Goal: Task Accomplishment & Management: Complete application form

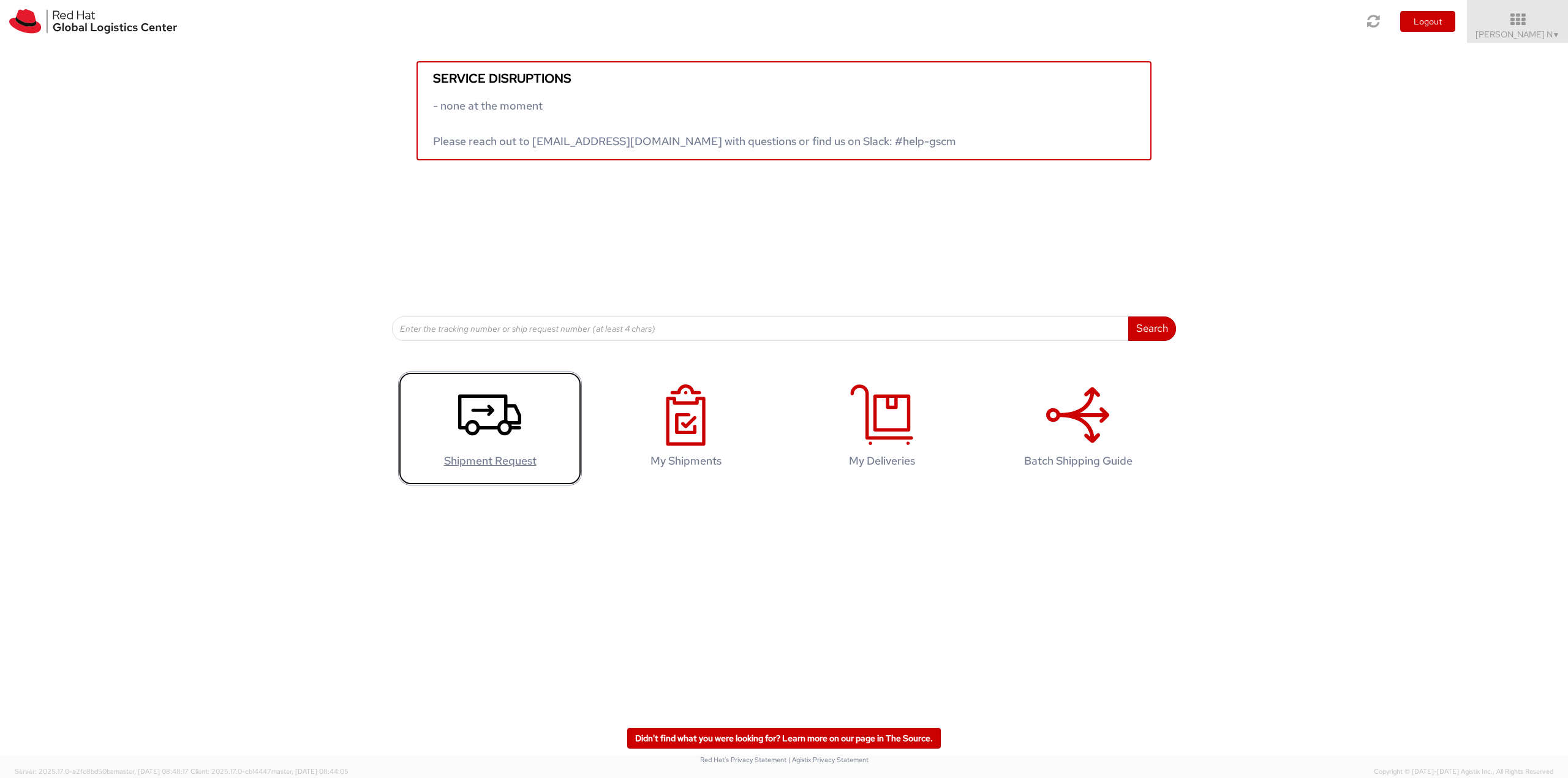
click at [516, 416] on icon at bounding box center [490, 415] width 63 height 61
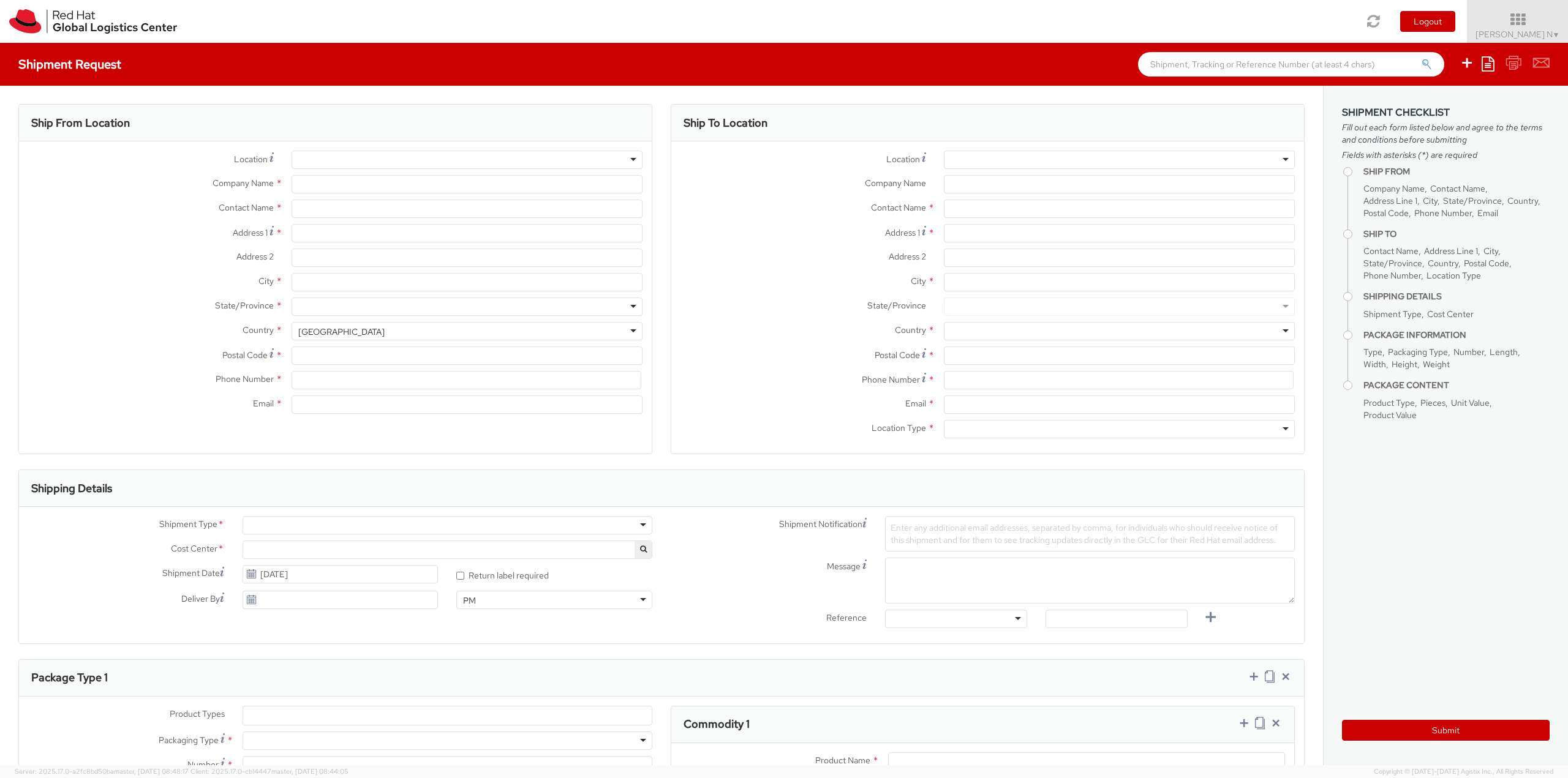
select select
select select "813"
type input "Red Hat India Private Limited"
type input "Kiran Kumar N"
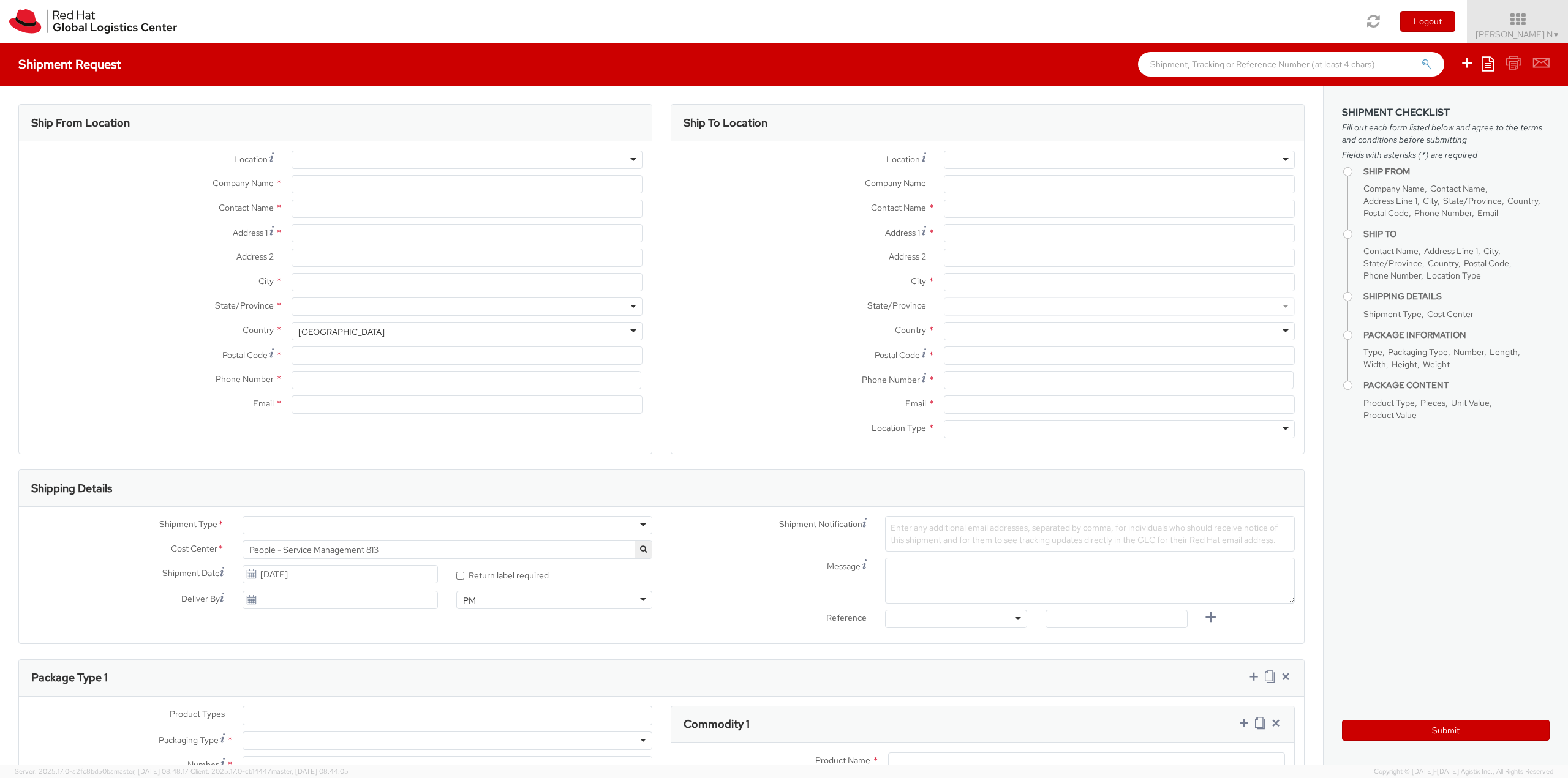
type input "Bagmane Constellation Business Park"
type input "FL 10, East Tower, Carina Building"
type input "BANGALORE"
type input "560037"
type input "918067935000"
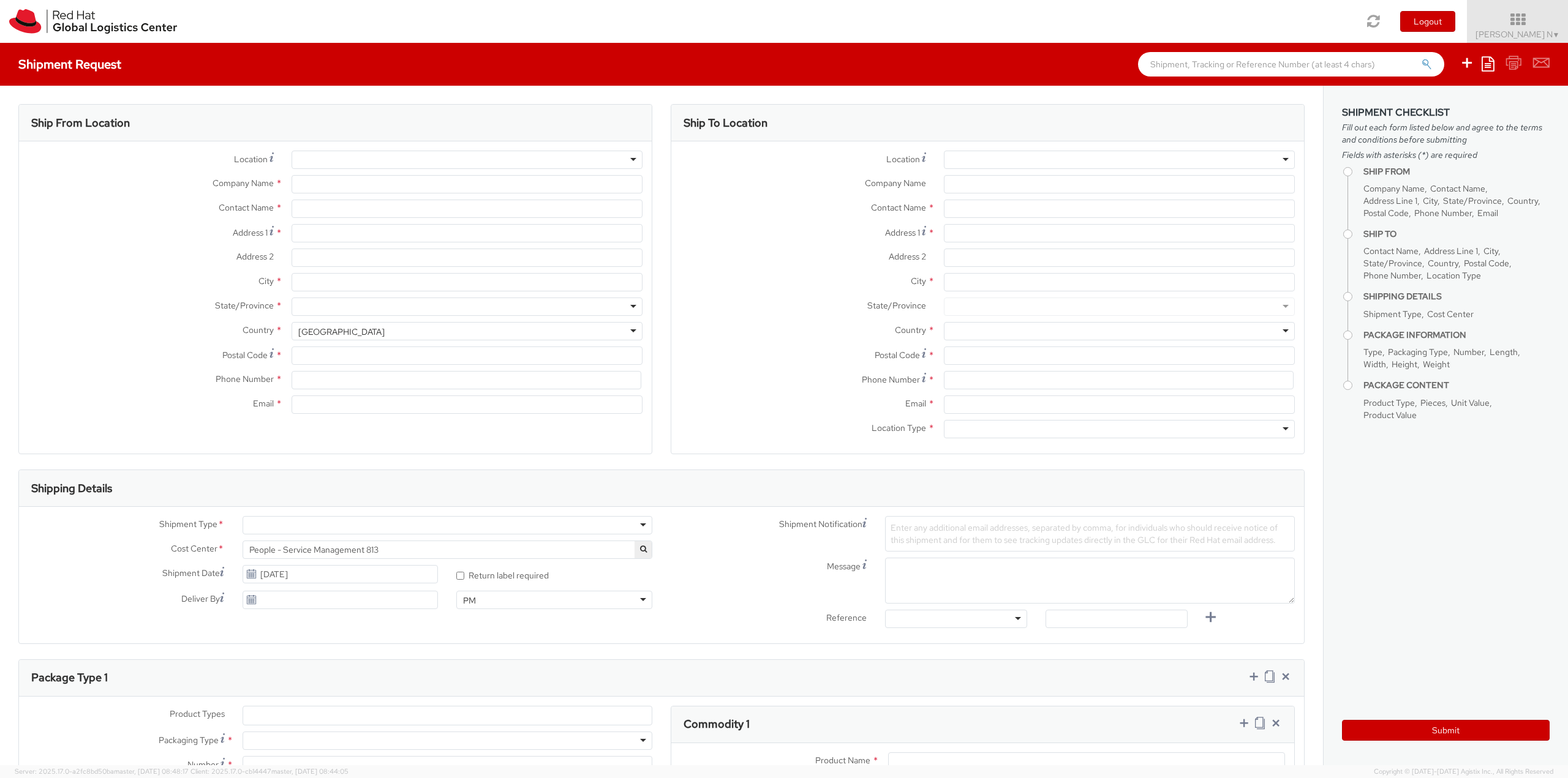
type input "kkumarn@redhat.com"
select select "CM"
select select "KGS"
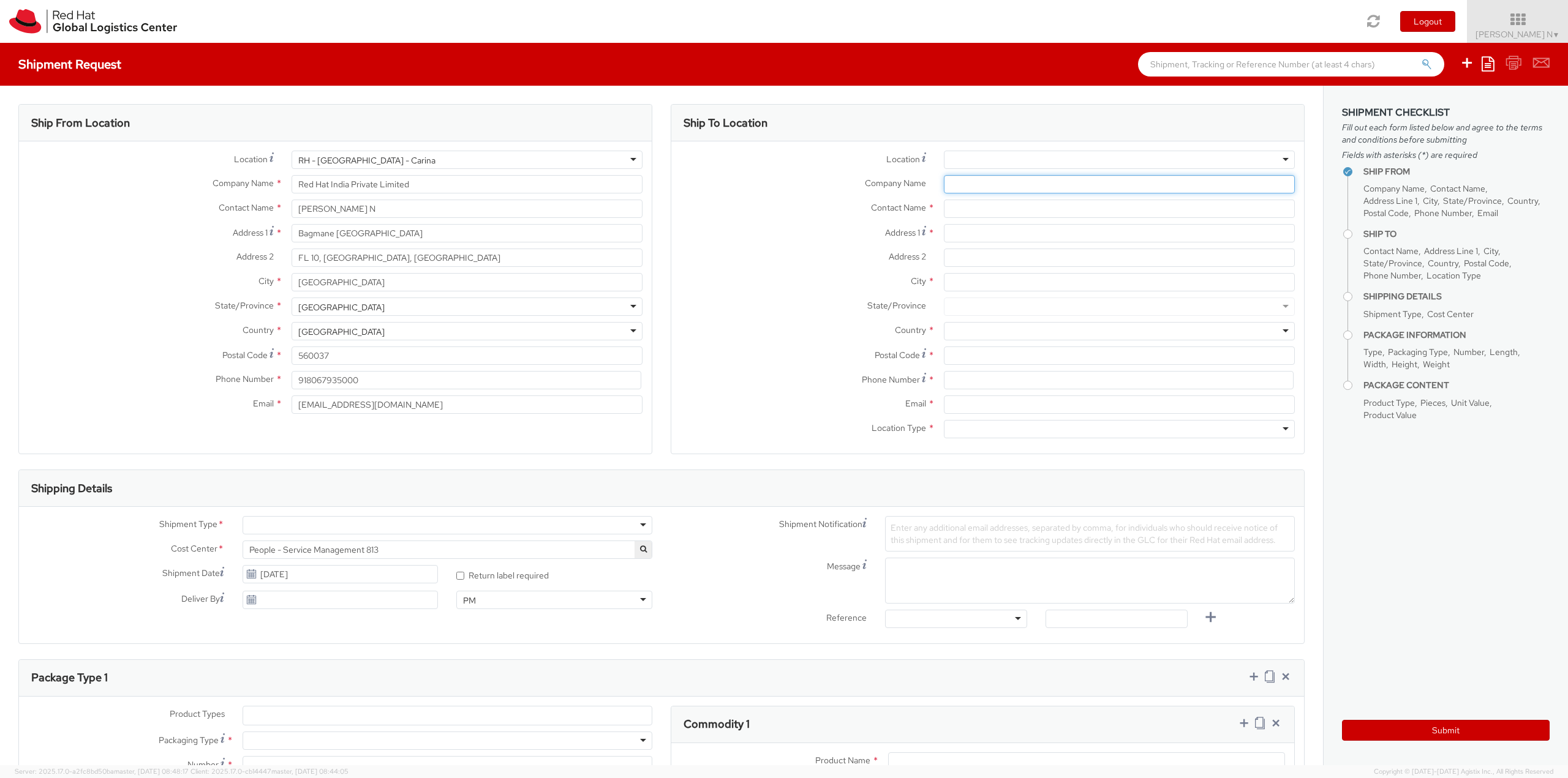
click at [1003, 190] on input "Company Name *" at bounding box center [1119, 184] width 351 height 18
click at [993, 208] on input "text" at bounding box center [1119, 208] width 351 height 18
paste input "Amit Kumar Rai"
click at [1020, 211] on input "Amit Kumar Rai" at bounding box center [1119, 208] width 351 height 18
type input "Amit Kumar Rai"
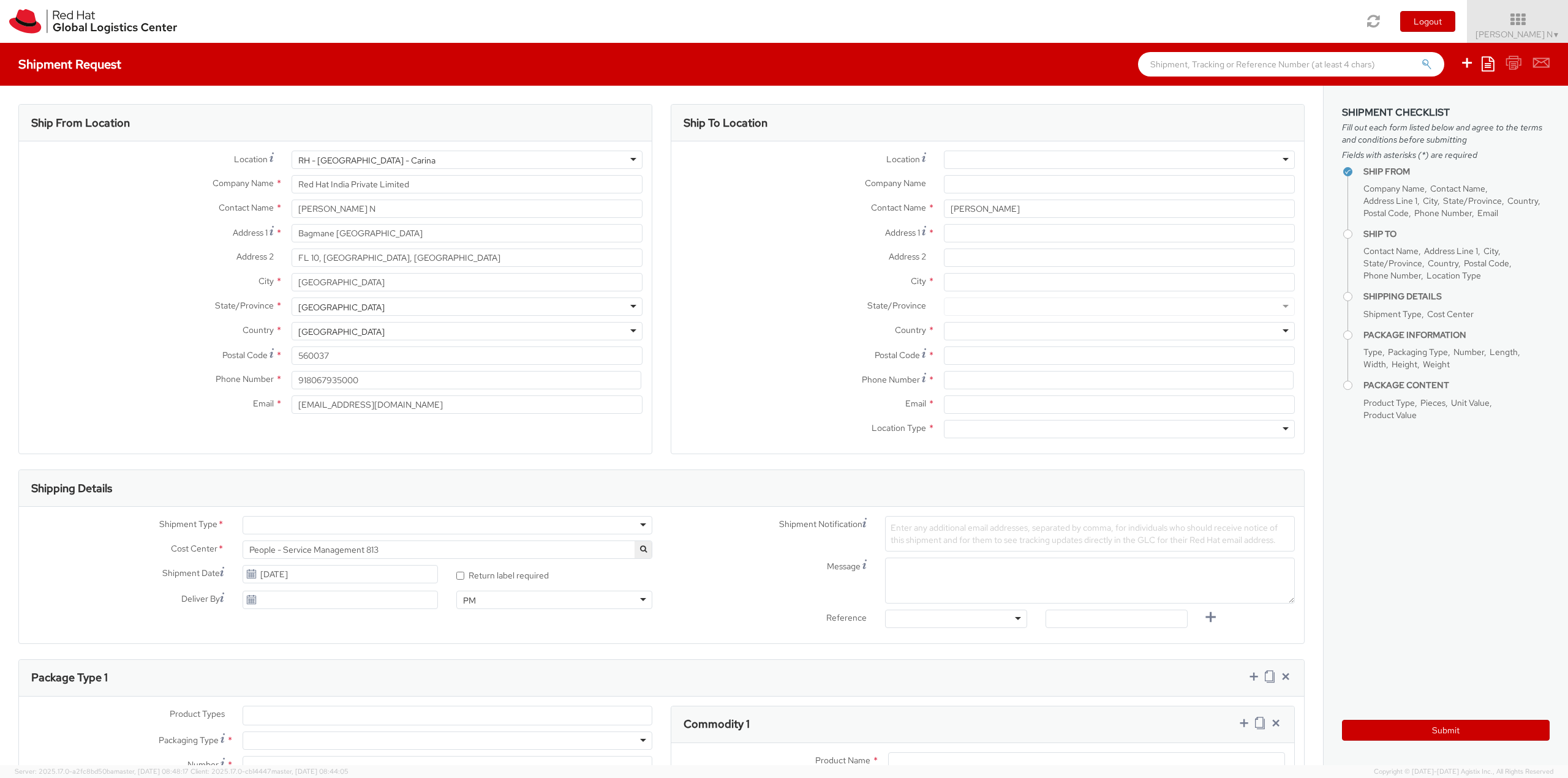
click at [995, 173] on div "Location * RH - Amsterdam - MSO RH - Amsterdam Data Center RH - Ashburn Data Ce…" at bounding box center [987, 163] width 633 height 25
click at [993, 183] on input "Company Name *" at bounding box center [1119, 184] width 351 height 18
drag, startPoint x: 465, startPoint y: 179, endPoint x: 228, endPoint y: 186, distance: 237.1
click at [198, 173] on div "Location * RH - Bangalore - Carina RH - Bangalore - Carina RH - Amsterdam - MSO…" at bounding box center [335, 285] width 633 height 269
click at [1001, 188] on input "Company Name *" at bounding box center [1119, 184] width 351 height 18
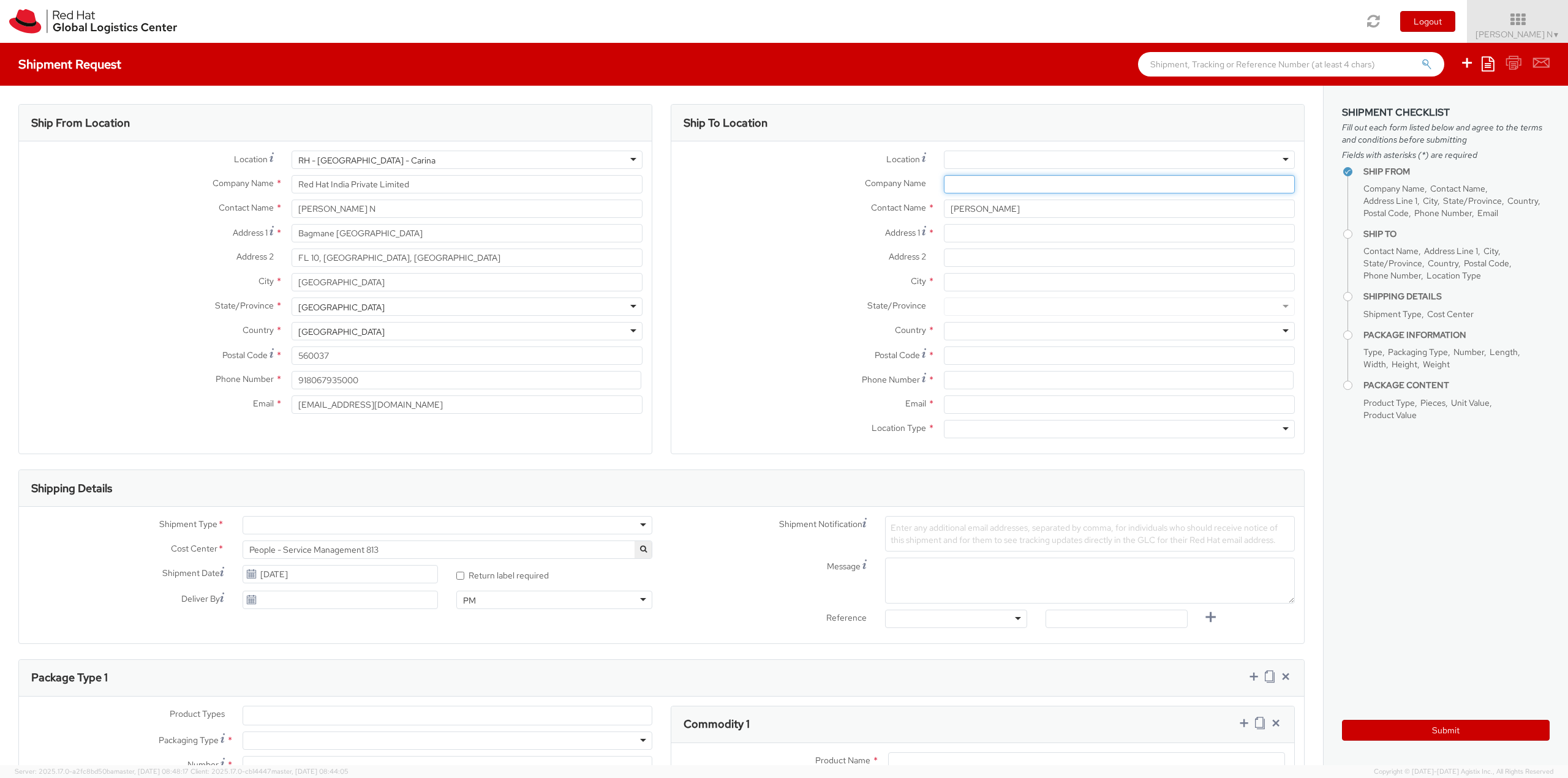
paste input "Red Hat India Private Limited"
type input "Red Hat India Private Limited"
click at [968, 224] on div "Contact Name * Amit Kumar Rai" at bounding box center [987, 212] width 633 height 25
click at [970, 238] on input "Address 1 *" at bounding box center [1119, 233] width 351 height 18
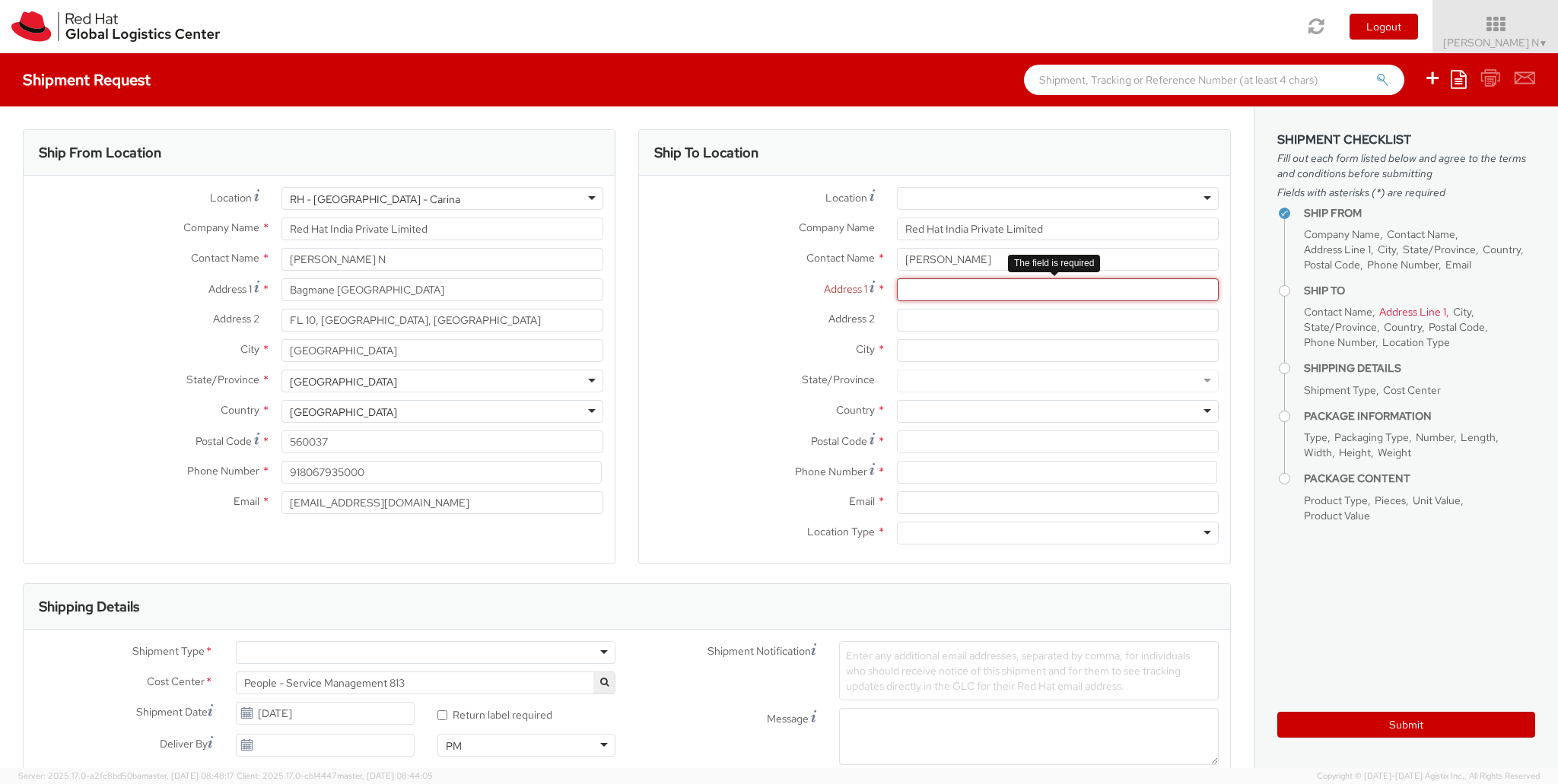
click at [977, 290] on input "Address 1 *" at bounding box center [1057, 290] width 322 height 23
paste input "Flat B602, Block -B, Tower 6, Grand One, Shriram Grand City,"
type input "Flat B602, Block -B, Tower 6, Grand One, Shriram Grand City,"
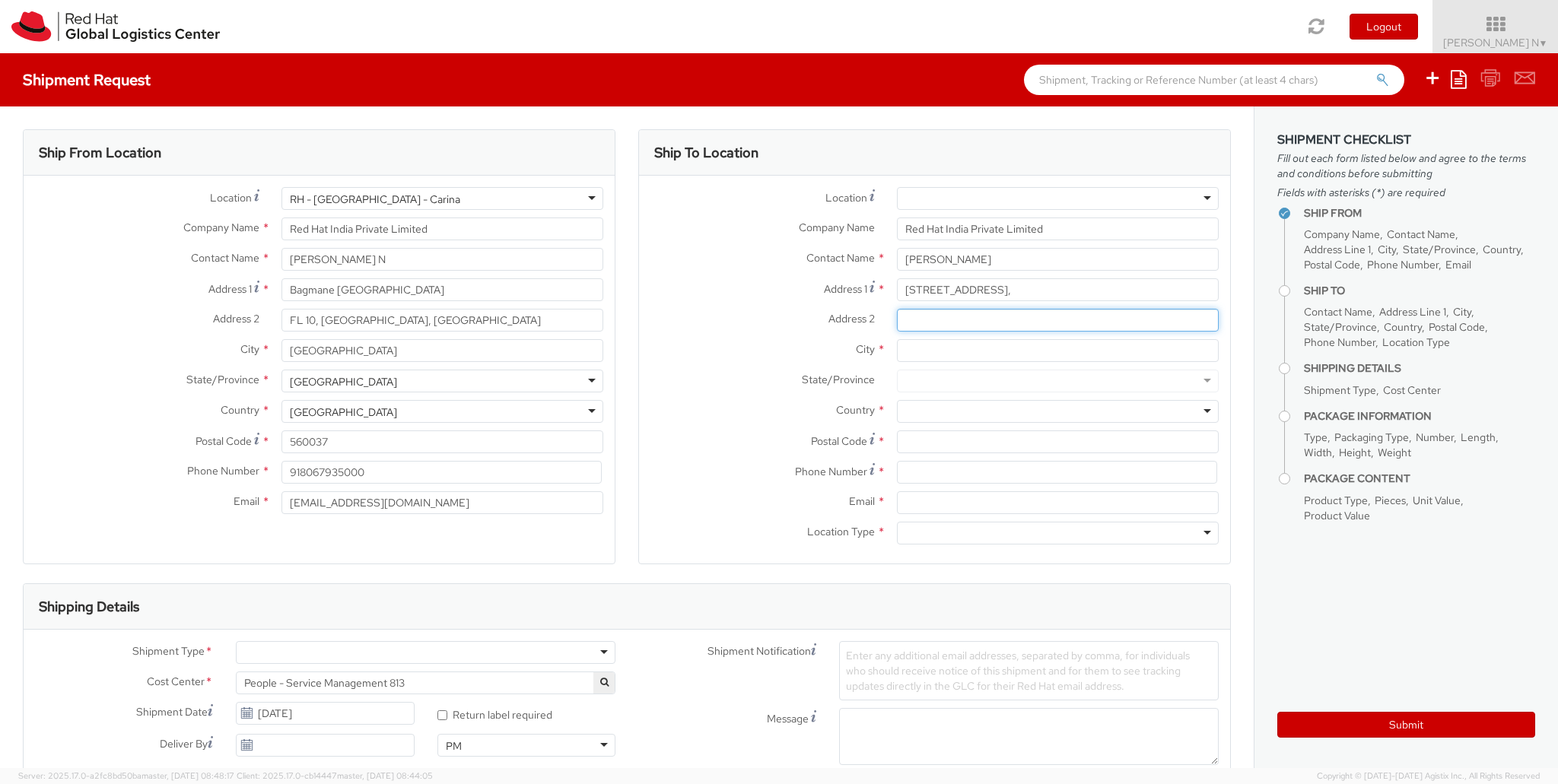
click at [1005, 316] on input "Address 2 *" at bounding box center [1057, 320] width 322 height 23
paste input "Nabagram, Konnagar, Hooghly"
type input "Nabagram, Konnagar, Hooghly"
click at [917, 416] on div at bounding box center [1057, 411] width 322 height 23
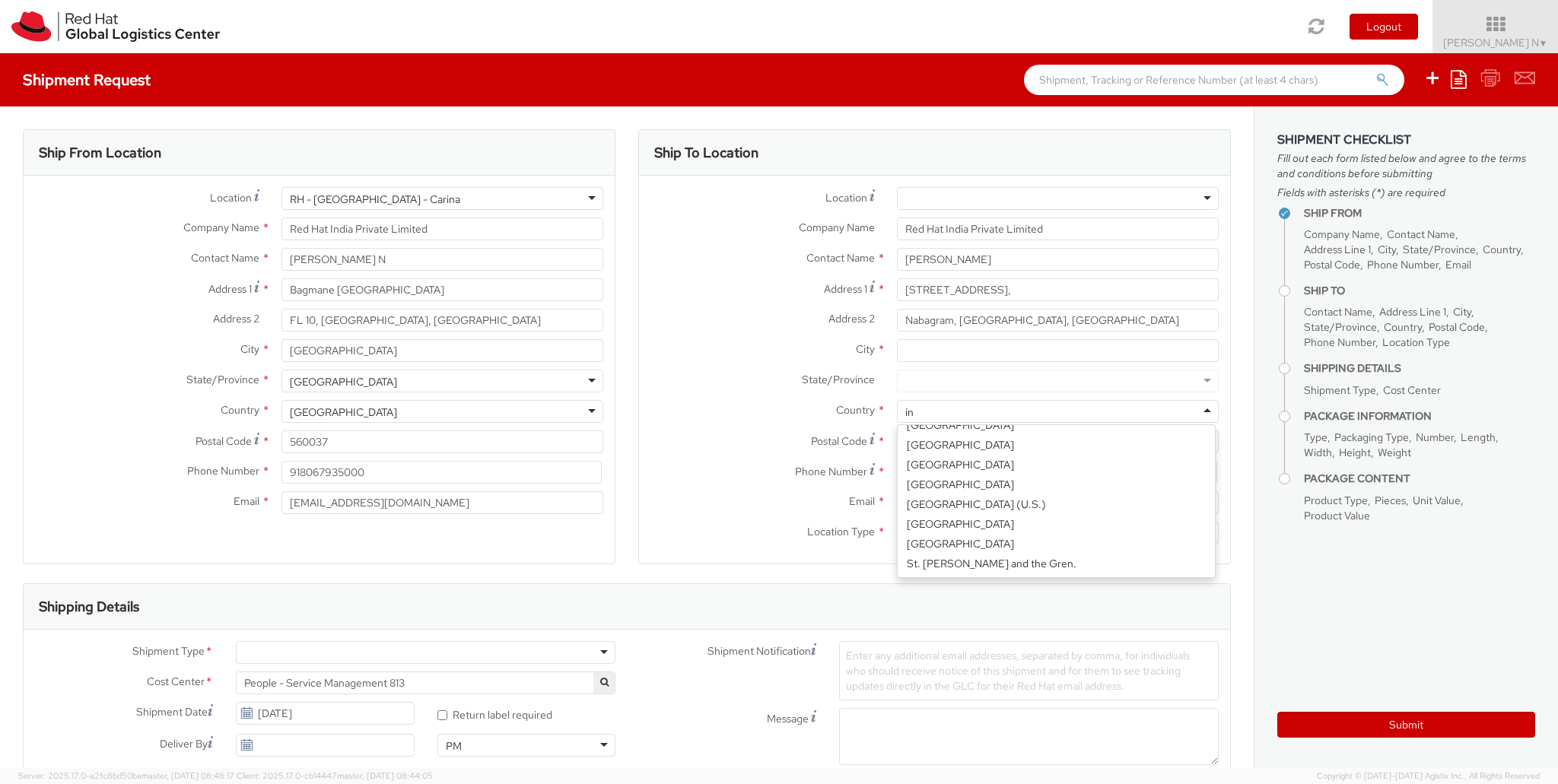
scroll to position [3, 0]
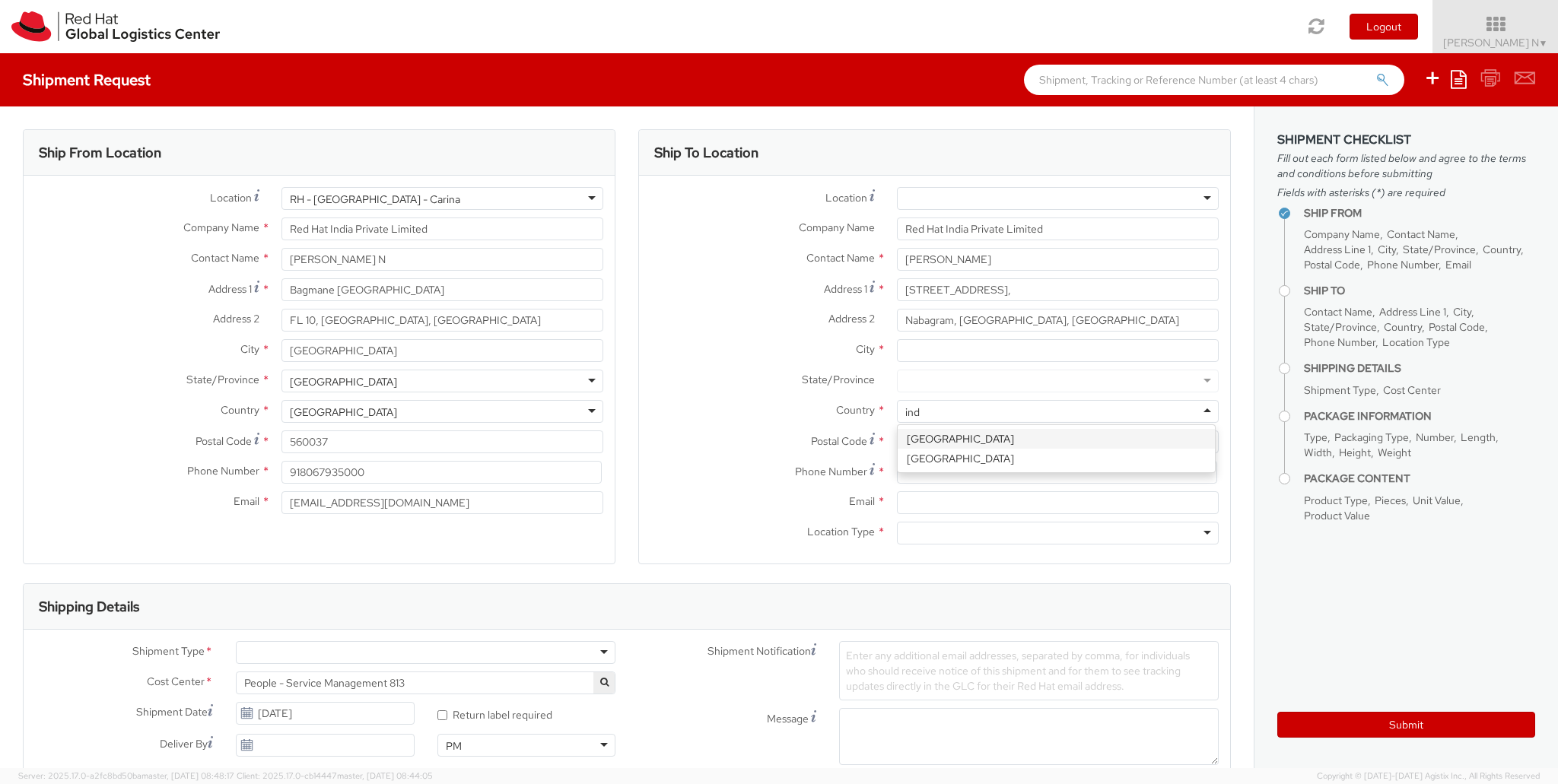
type input "indi"
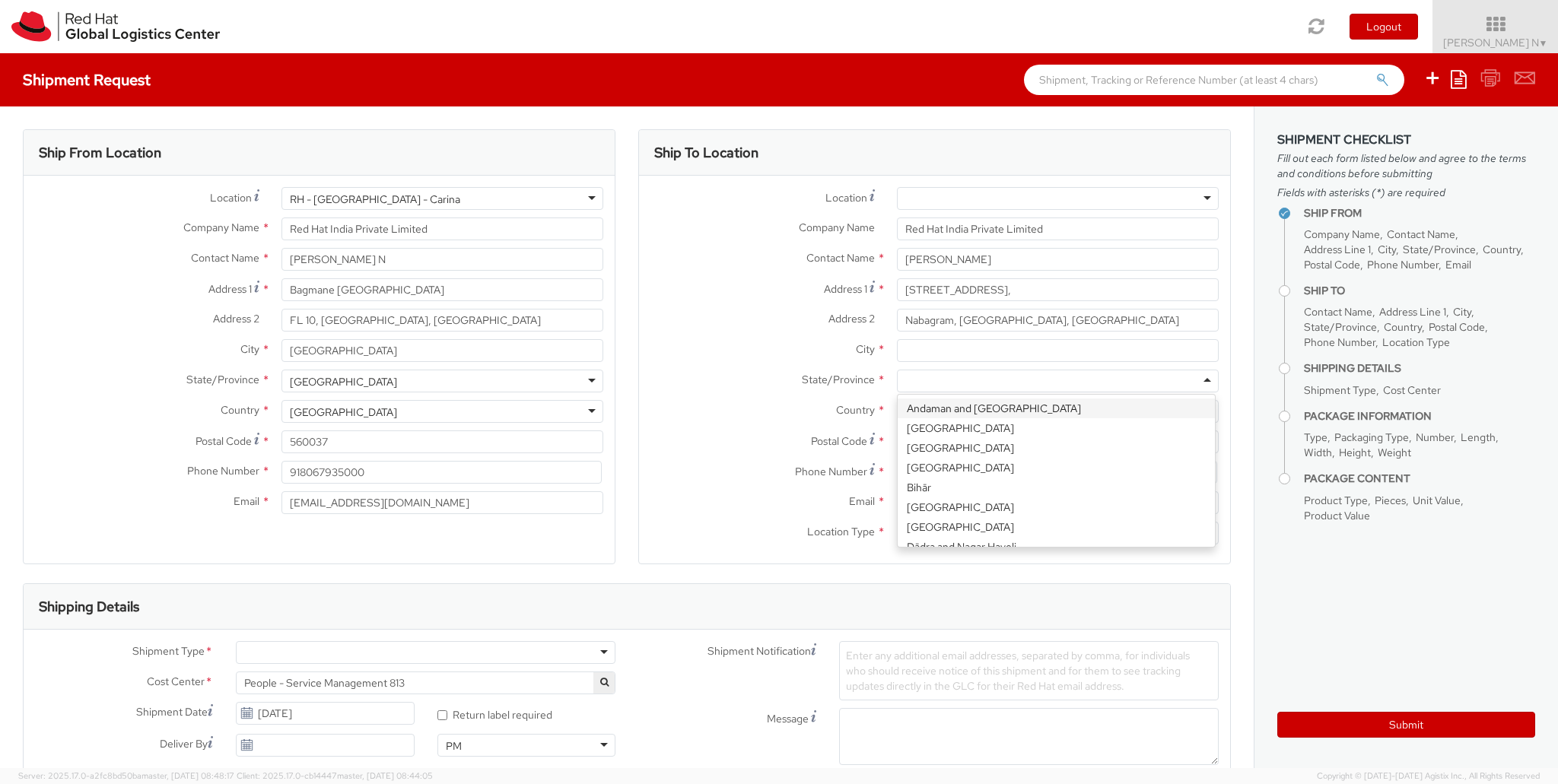
click at [956, 375] on div at bounding box center [1057, 381] width 322 height 23
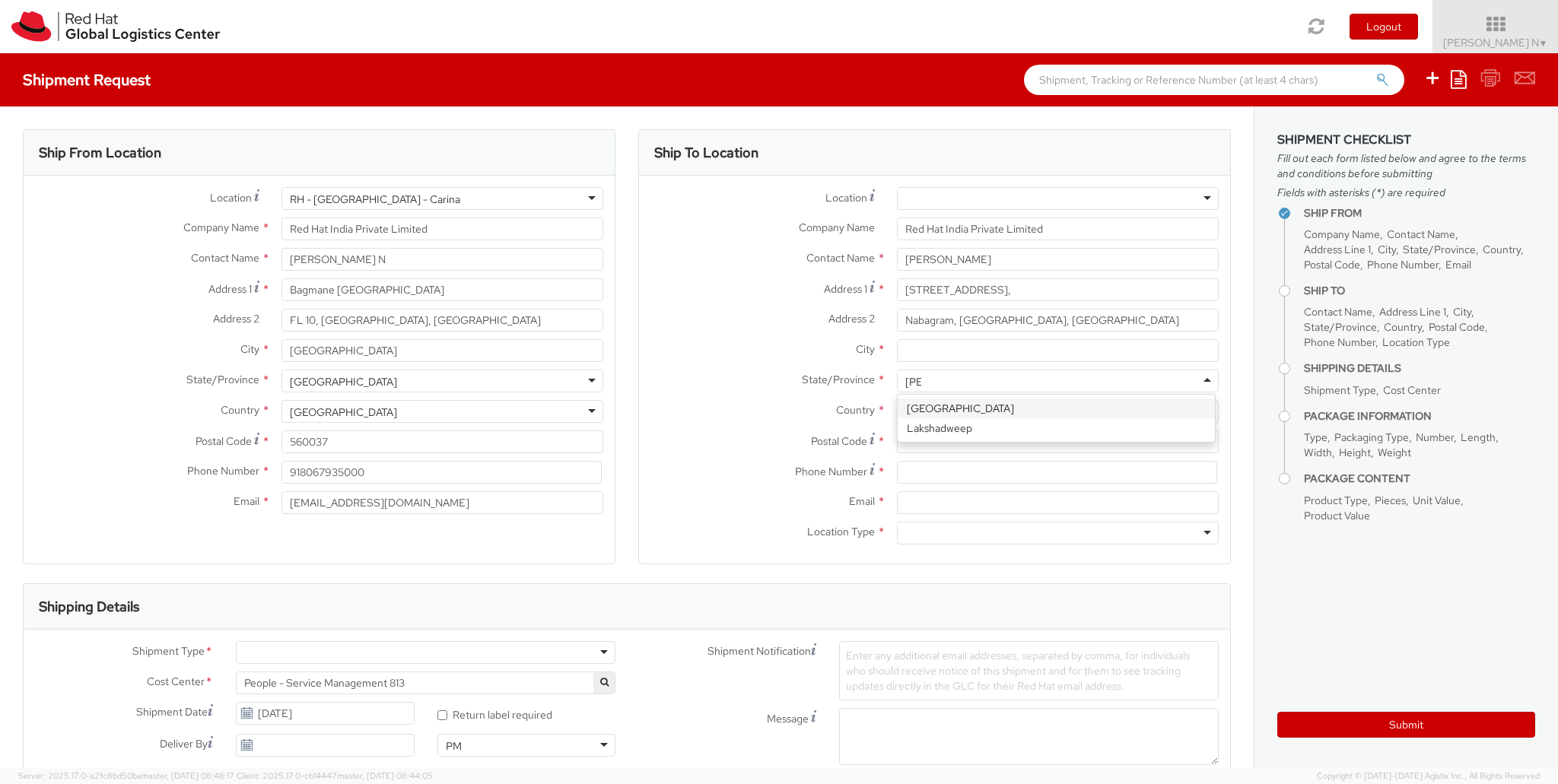
type input "west"
click at [969, 346] on input "City *" at bounding box center [1057, 350] width 322 height 23
paste input "Konnagar"
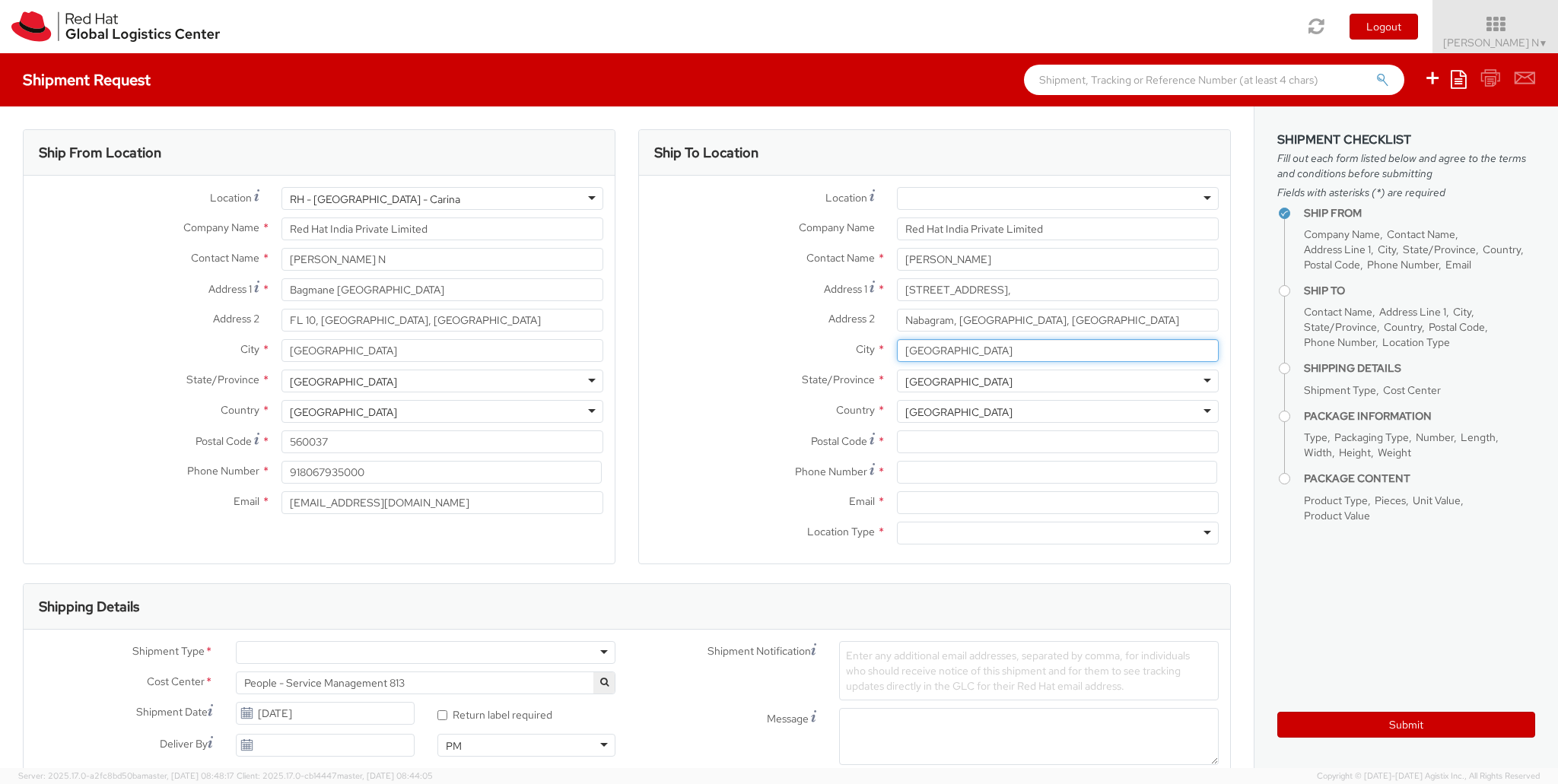
type input "Konnagar"
drag, startPoint x: 1095, startPoint y: 292, endPoint x: 1210, endPoint y: 291, distance: 115.0
click at [1210, 291] on div "Flat B602, Block -B, Tower 6, Grand One, Shriram Grand City," at bounding box center [1058, 290] width 345 height 23
type input "Flat B602, Block -B, Tower 6, Grand One,"
click at [897, 323] on input "Nabagram, Konnagar, Hooghly" at bounding box center [1057, 320] width 322 height 23
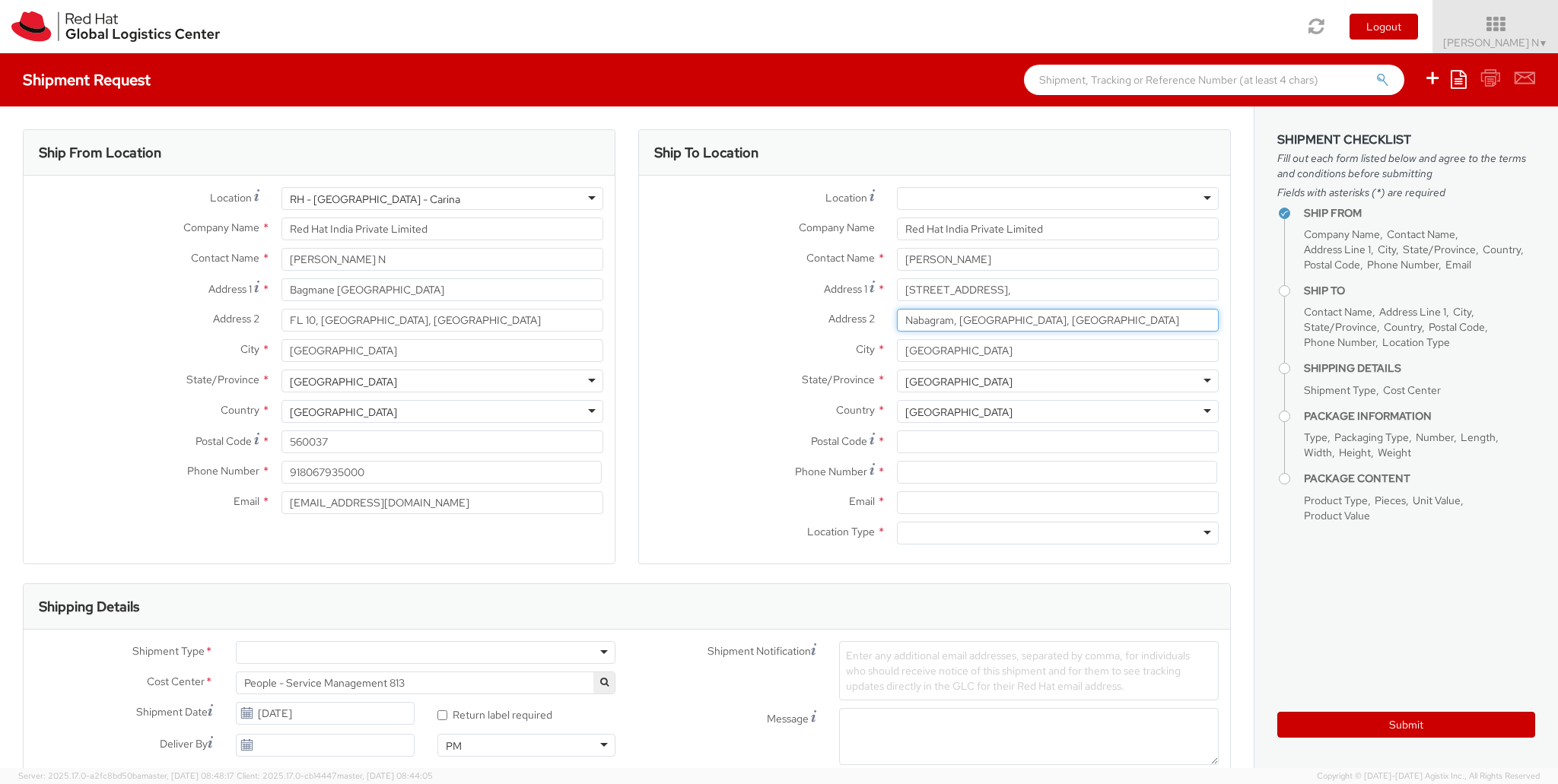
paste input "Shriram Grand City,"
type input "Shriram Grand City, Nabagram, Konnagar, Hooghly"
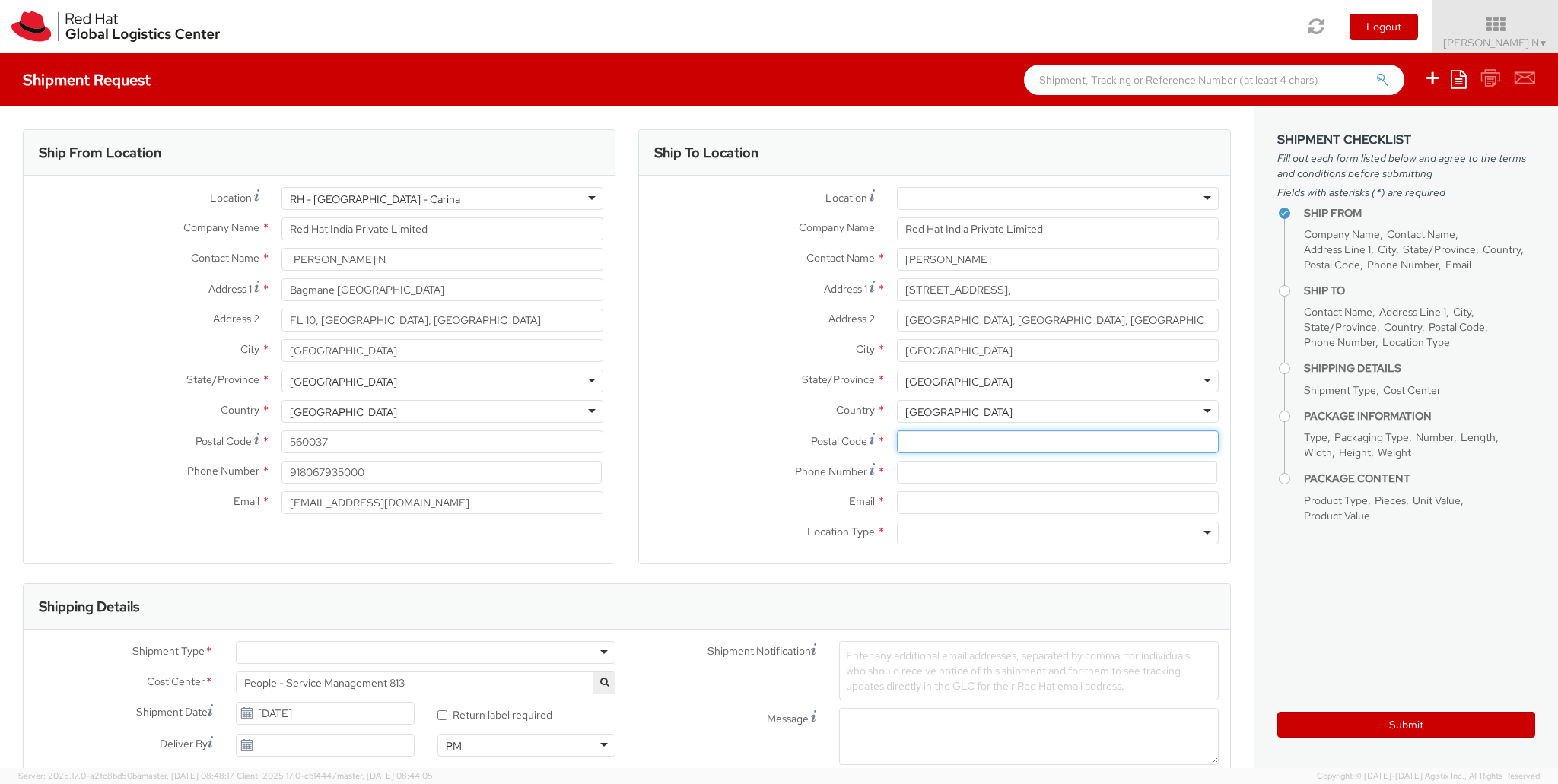
click at [923, 436] on input "Postal Code *" at bounding box center [1057, 442] width 322 height 23
click at [967, 457] on div "Postal Code *" at bounding box center [934, 446] width 591 height 31
click at [969, 449] on input "Postal Code *" at bounding box center [1057, 442] width 322 height 23
paste input "712246"
type input "712246"
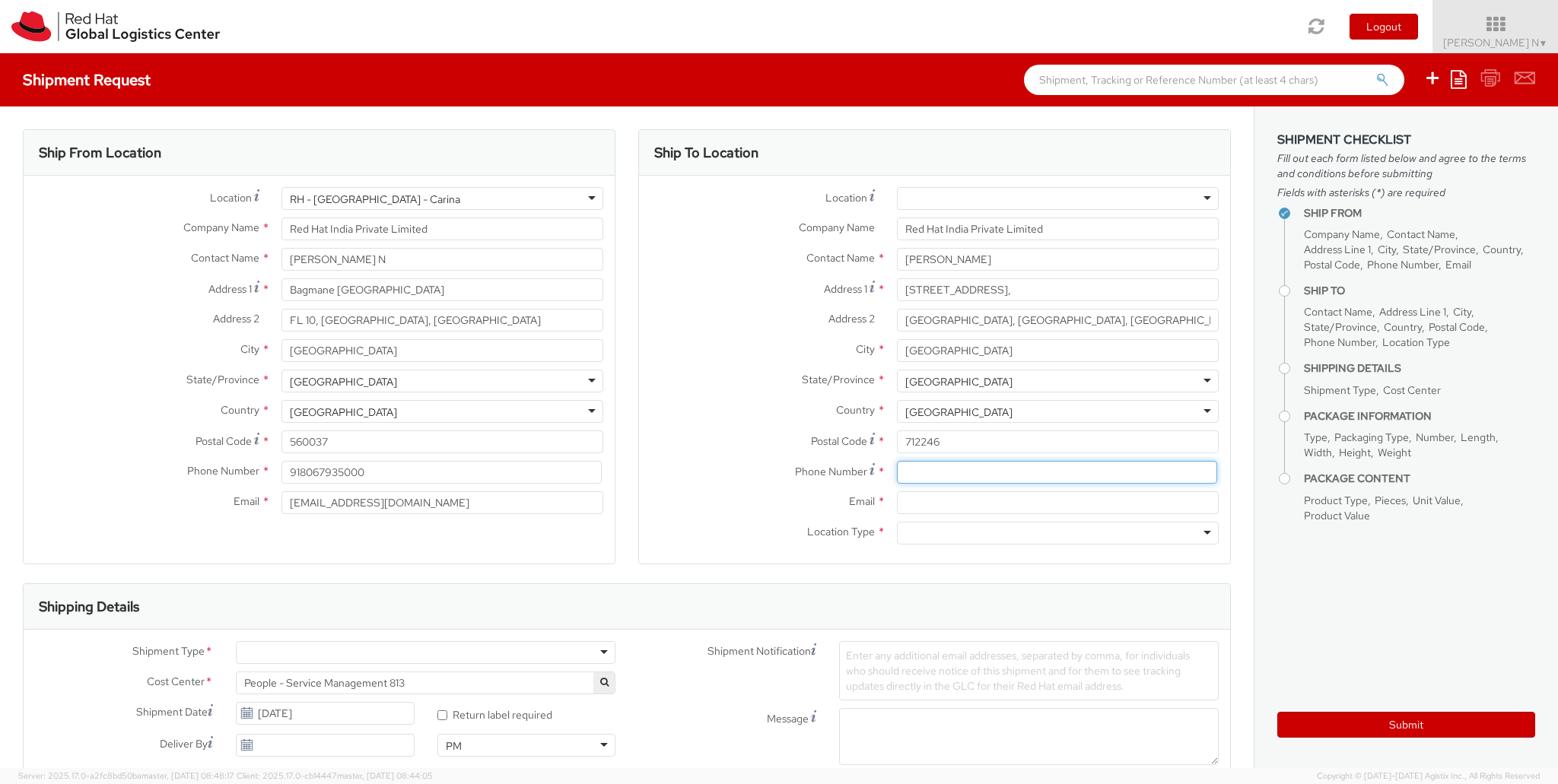
click at [940, 478] on input at bounding box center [1057, 472] width 320 height 23
paste input "+91-8961635274"
type input "+91-8961635274"
click at [1027, 494] on input "Email *" at bounding box center [1057, 502] width 322 height 23
paste input "akumarra@redhat.com"
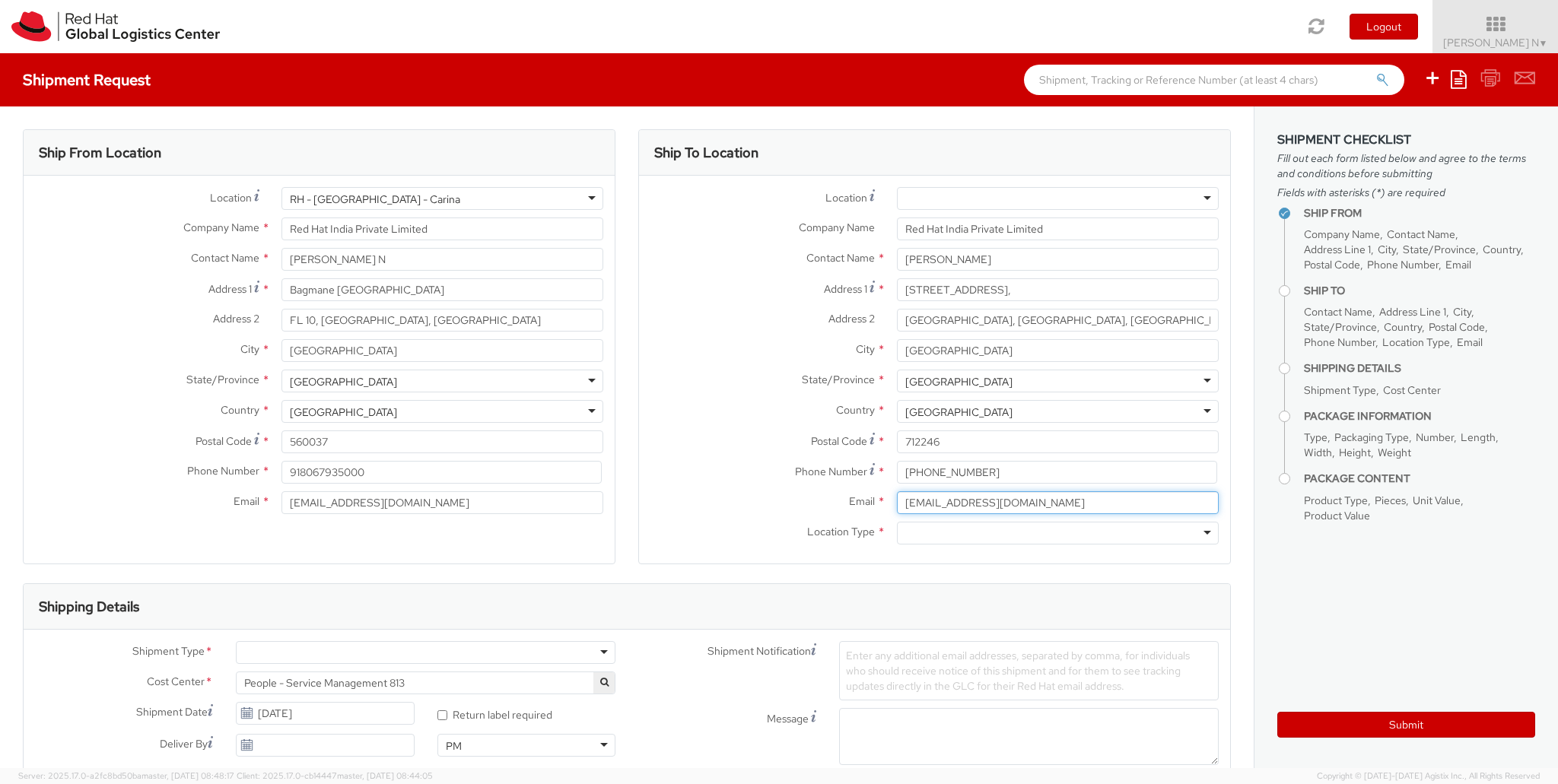
type input "akumarra@redhat.com"
click at [990, 531] on div at bounding box center [1057, 533] width 322 height 23
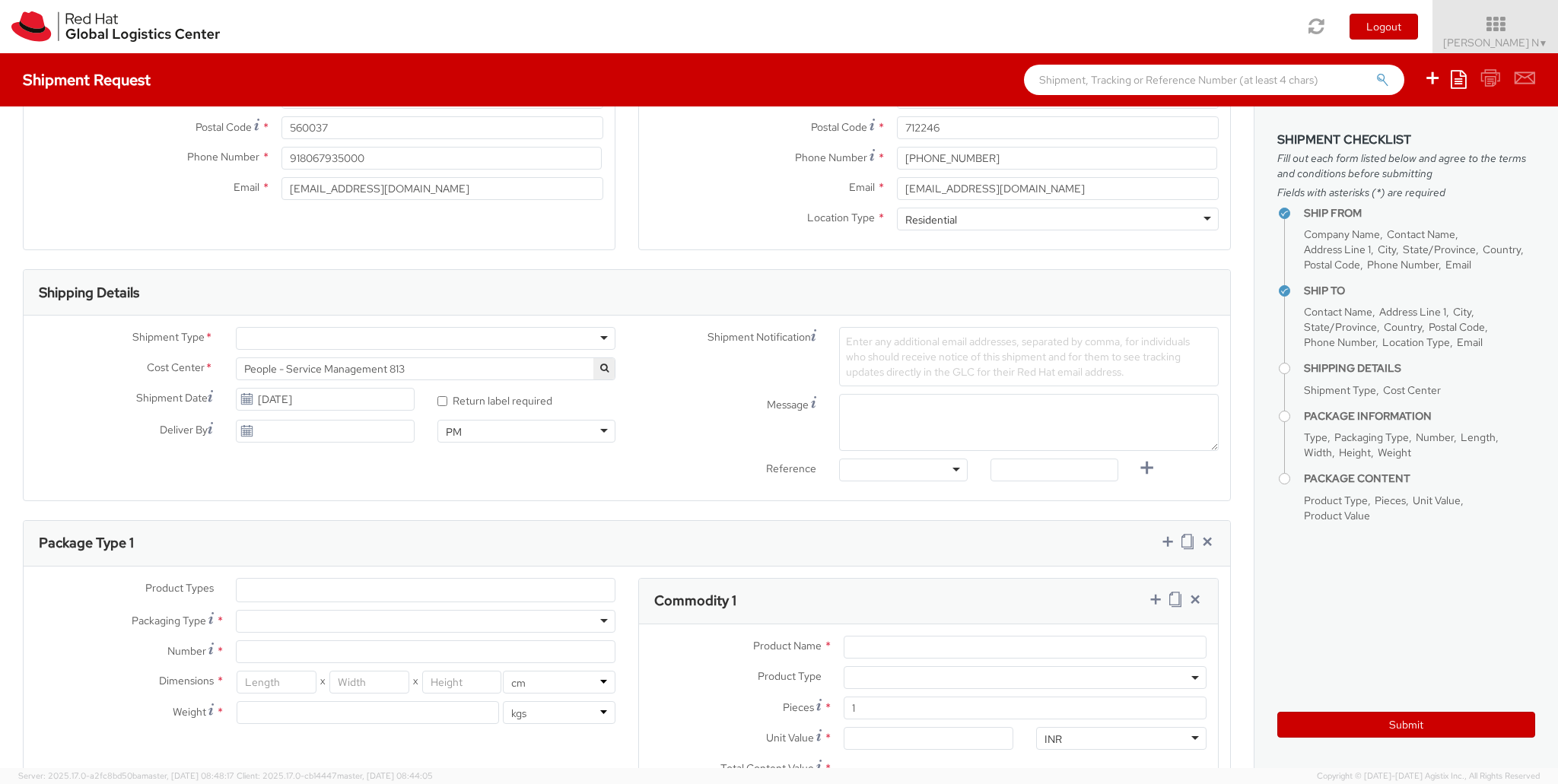
scroll to position [380, 0]
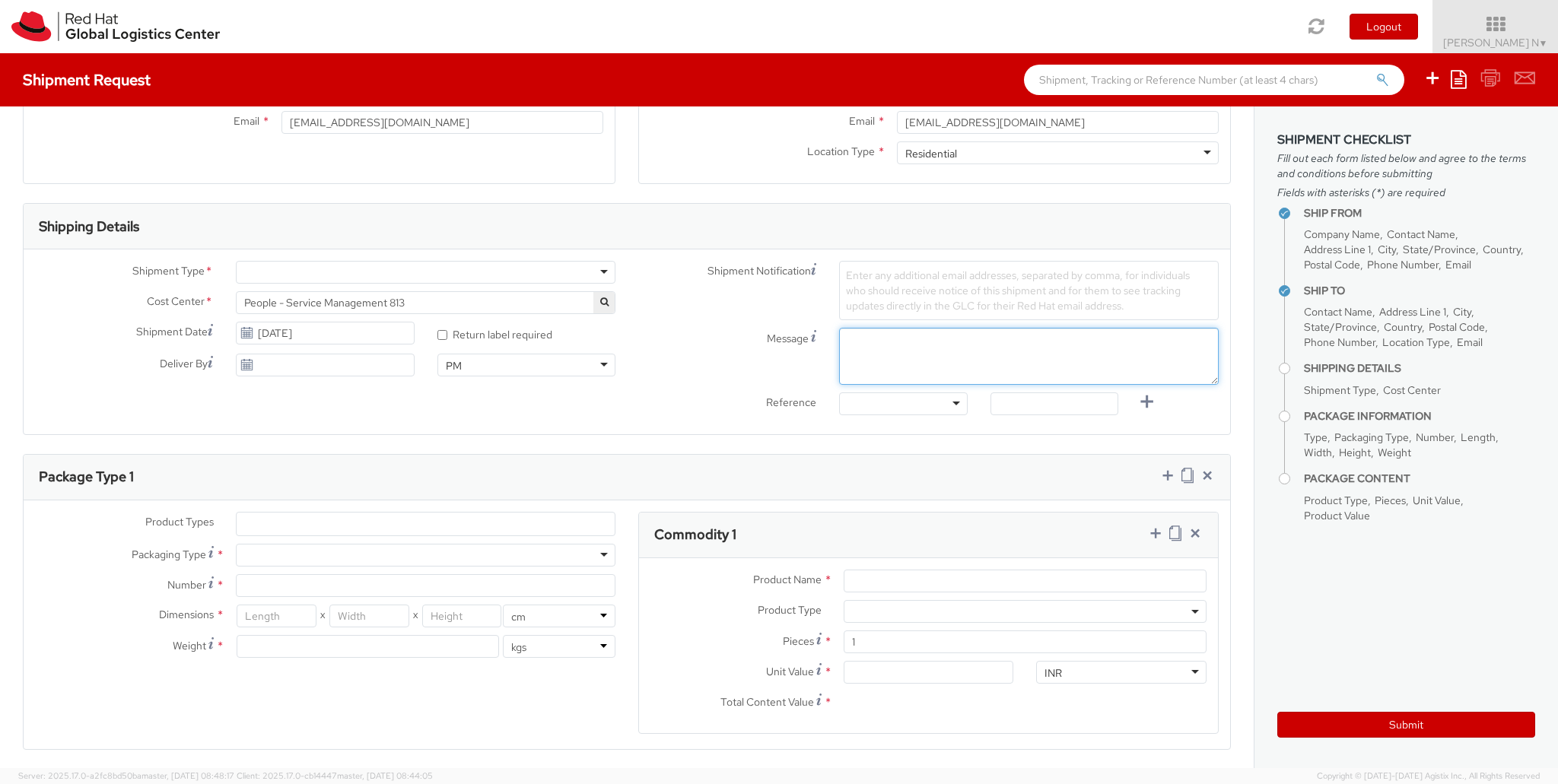
click at [913, 340] on textarea "Message" at bounding box center [1029, 357] width 379 height 57
click at [860, 356] on textarea "Message" at bounding box center [1029, 357] width 379 height 57
paste textarea "Red Hat Employee Security ID Badge"
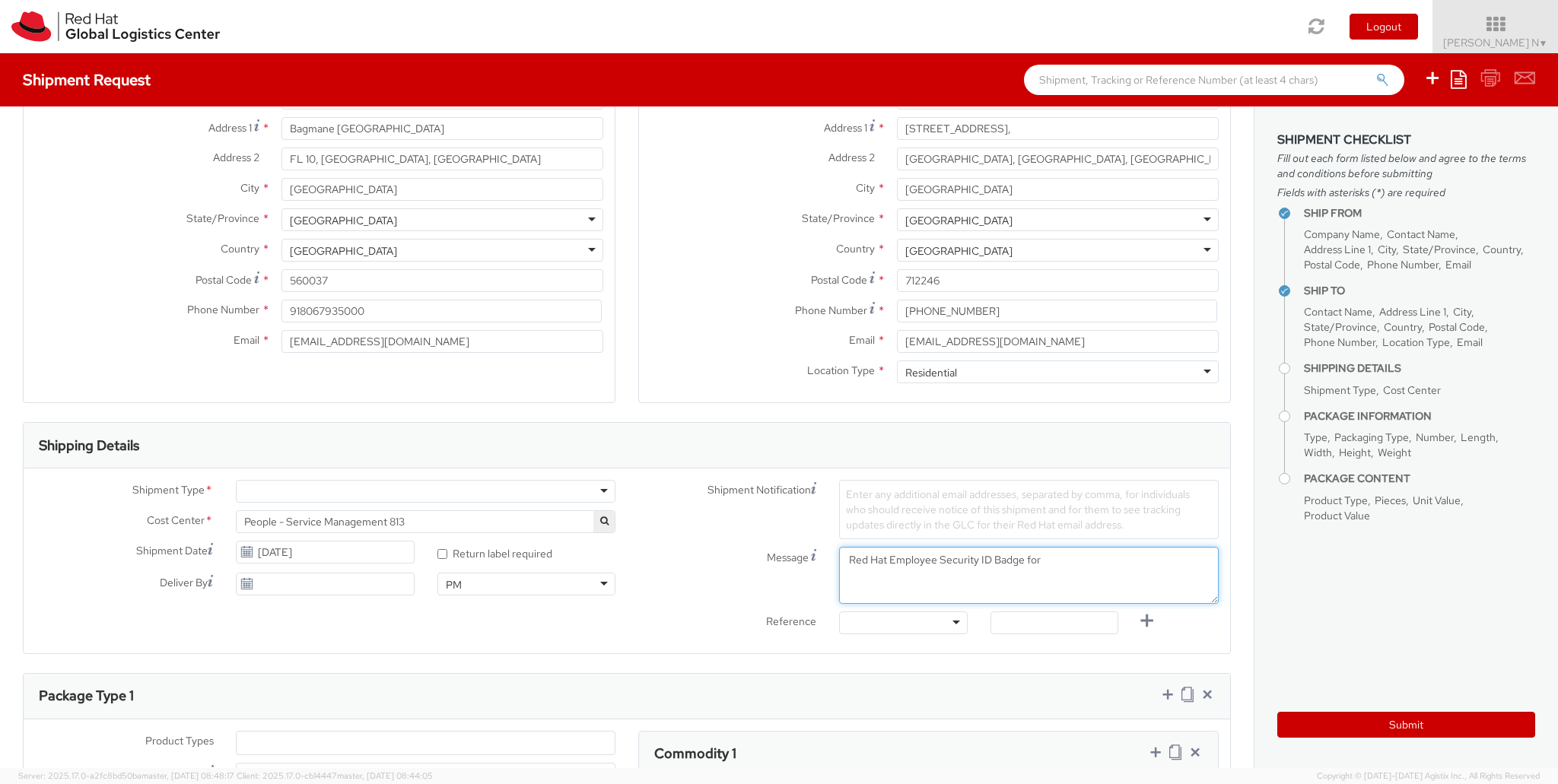
scroll to position [0, 0]
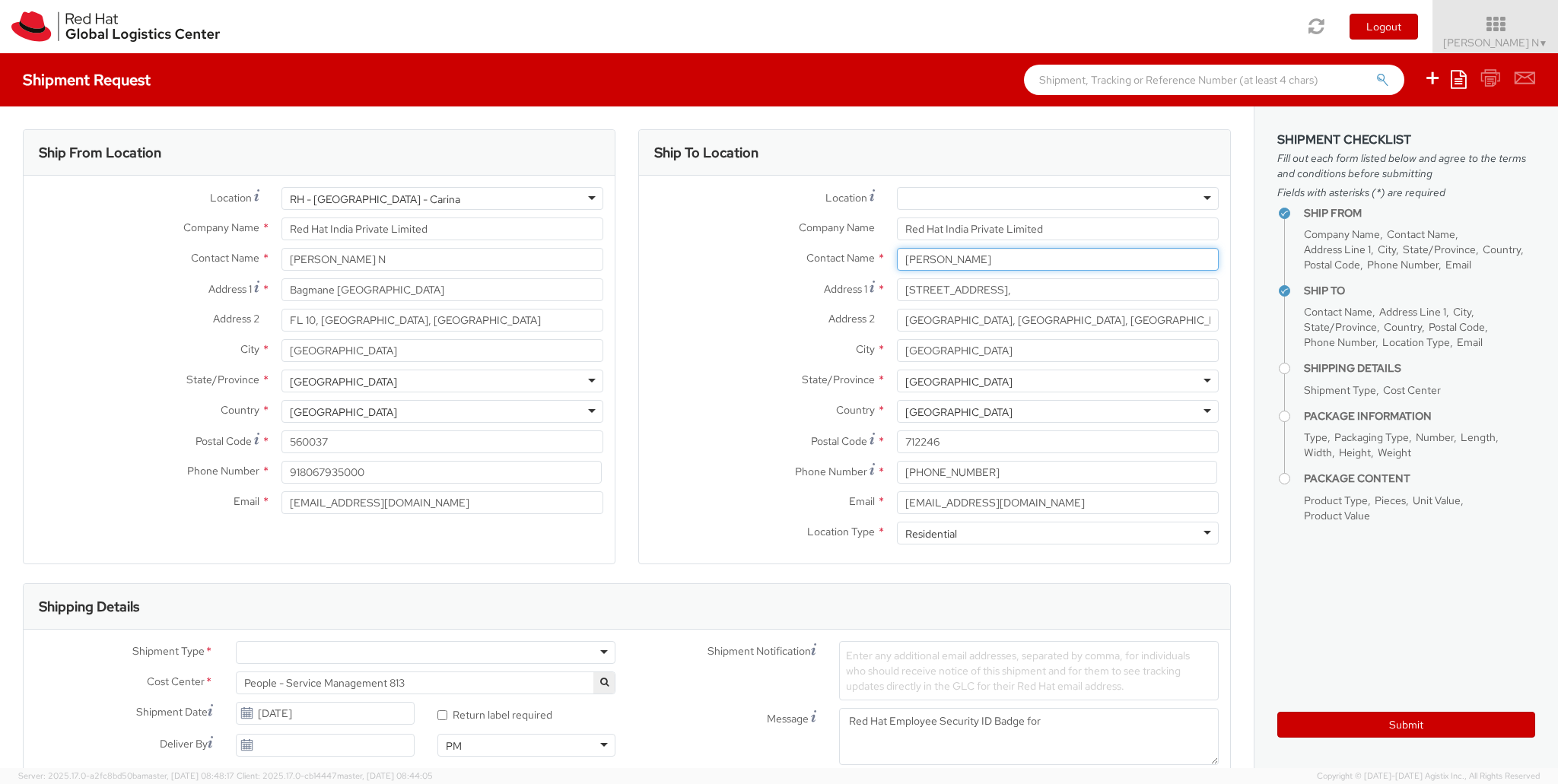
drag, startPoint x: 986, startPoint y: 258, endPoint x: 822, endPoint y: 257, distance: 164.0
click at [752, 248] on div "Contact Name * Amit Kumar Rai" at bounding box center [934, 259] width 591 height 23
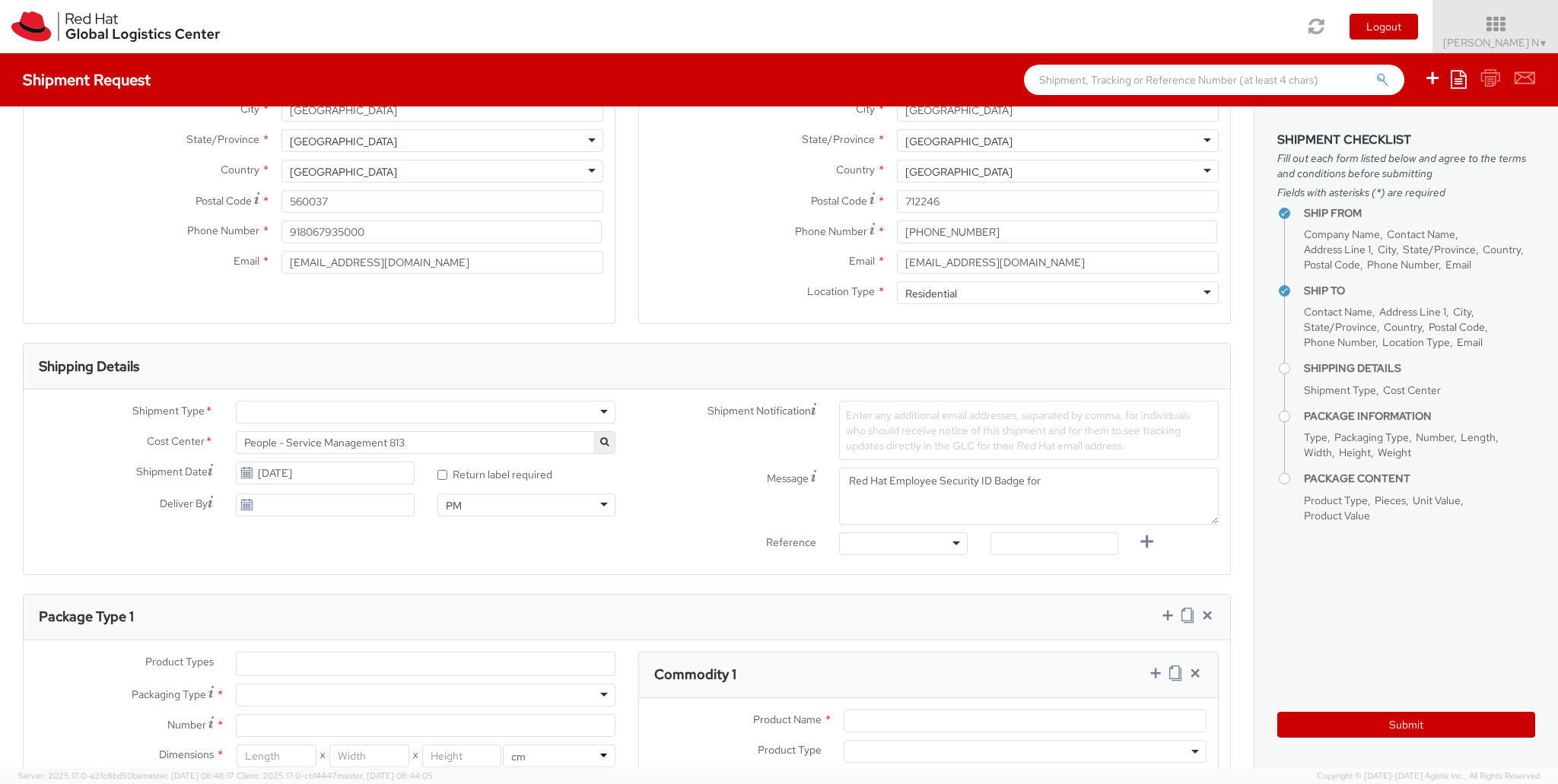
scroll to position [380, 0]
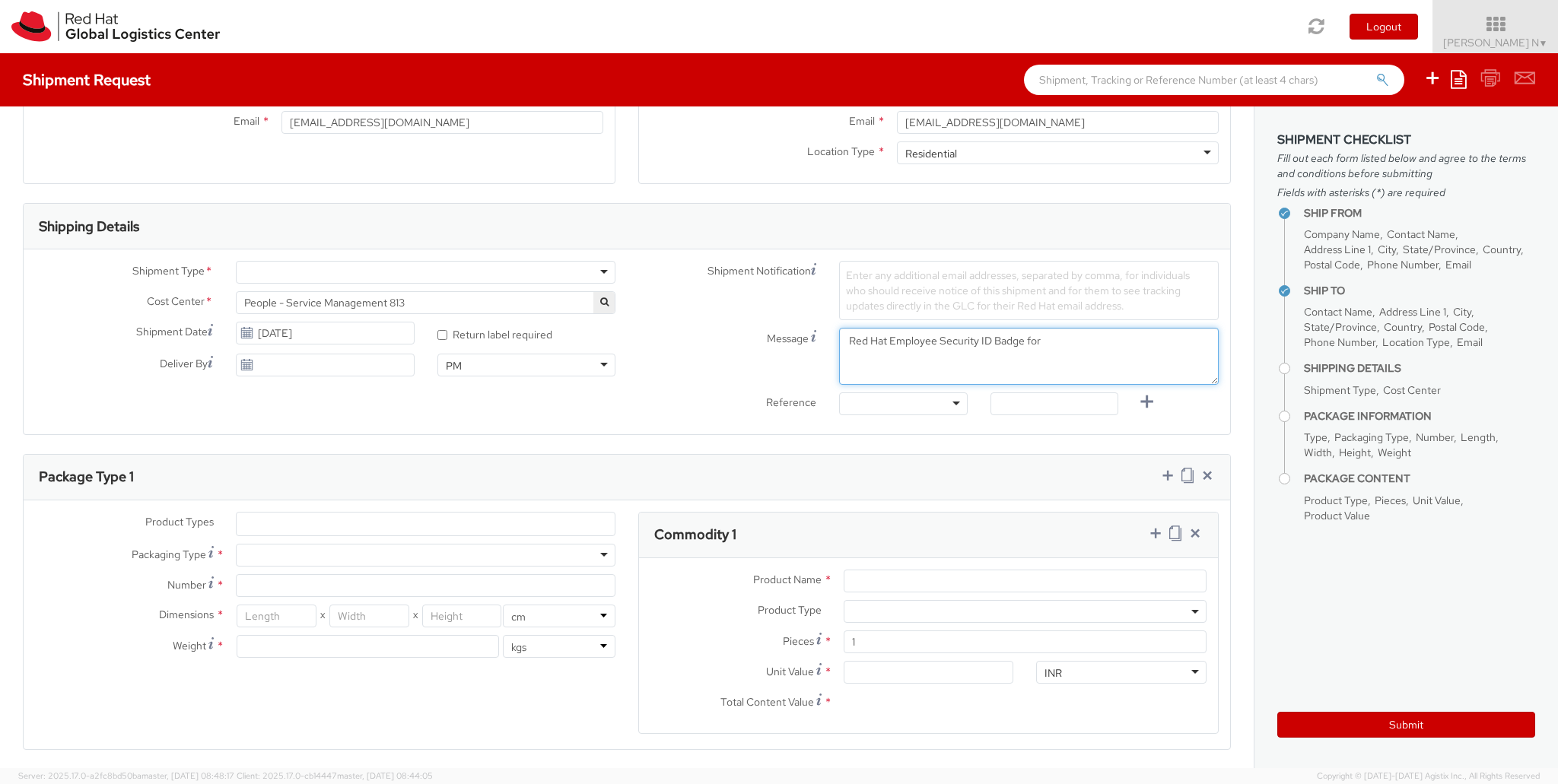
click at [1060, 333] on textarea "Red Hat Employee Security ID Badge for" at bounding box center [1029, 357] width 379 height 57
paste textarea "Amit Kumar Rai"
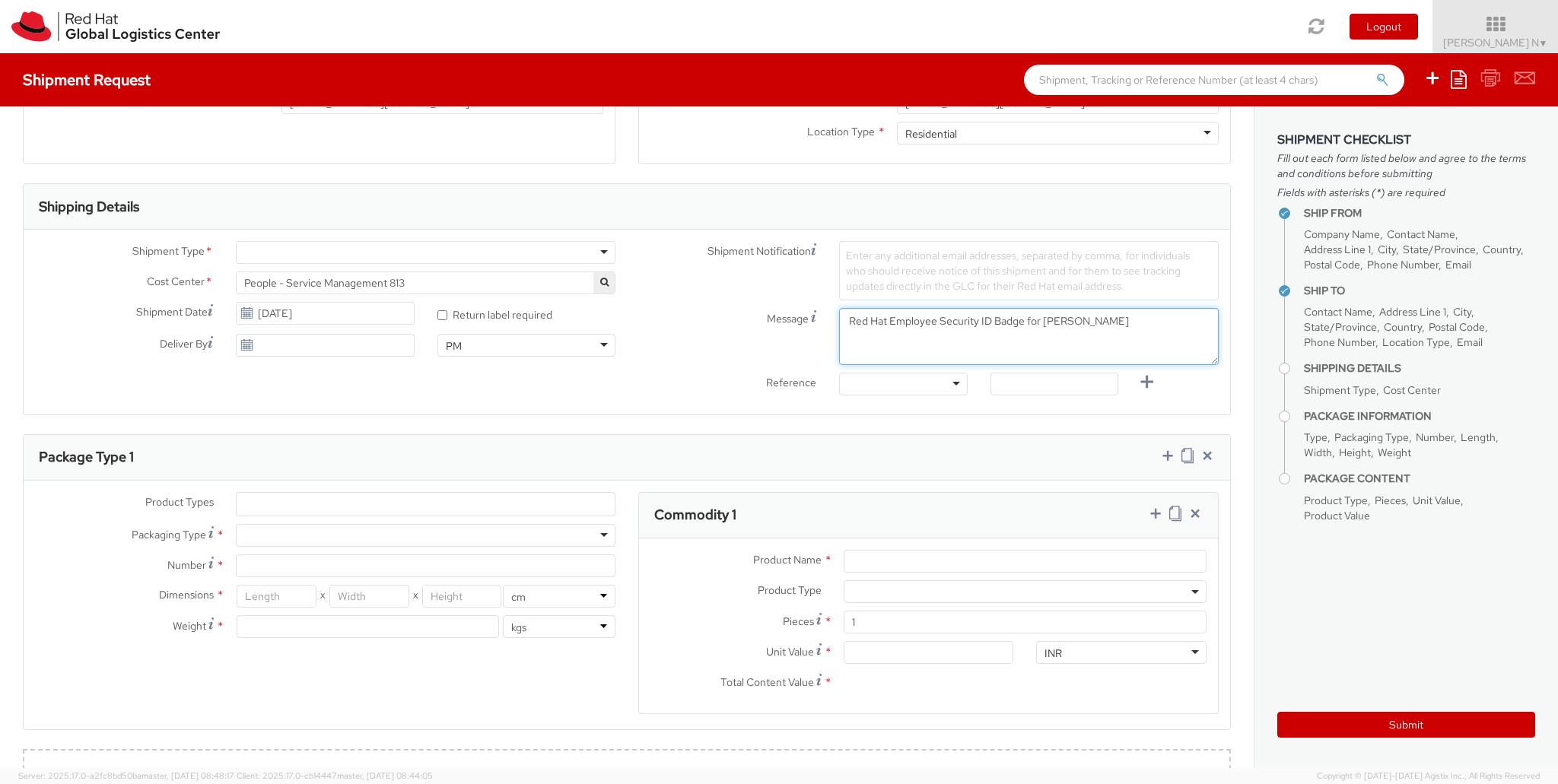
scroll to position [457, 0]
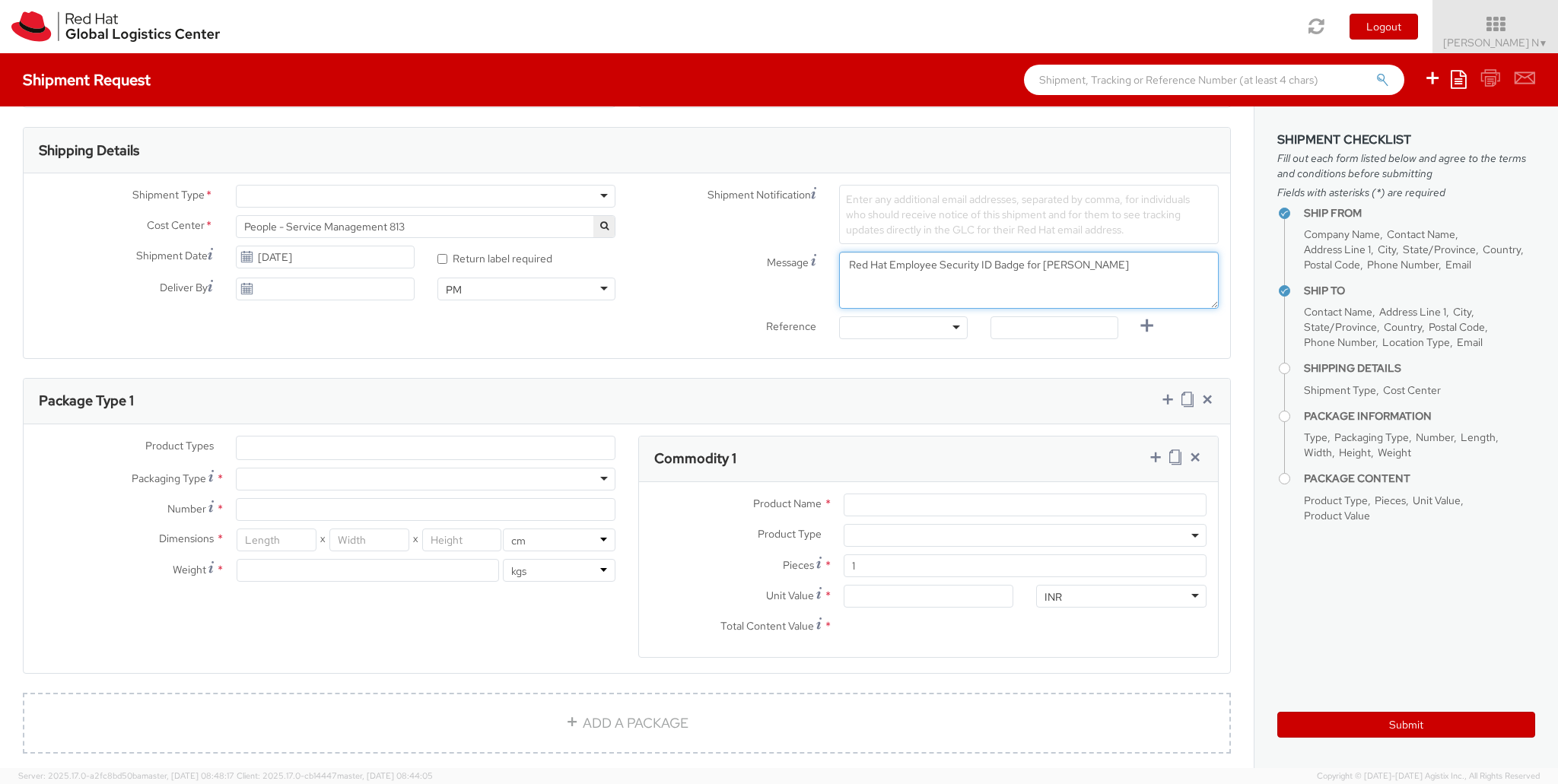
type textarea "Red Hat Employee Security ID Badge for Amit Kumar Rai"
click at [927, 327] on div at bounding box center [903, 327] width 128 height 23
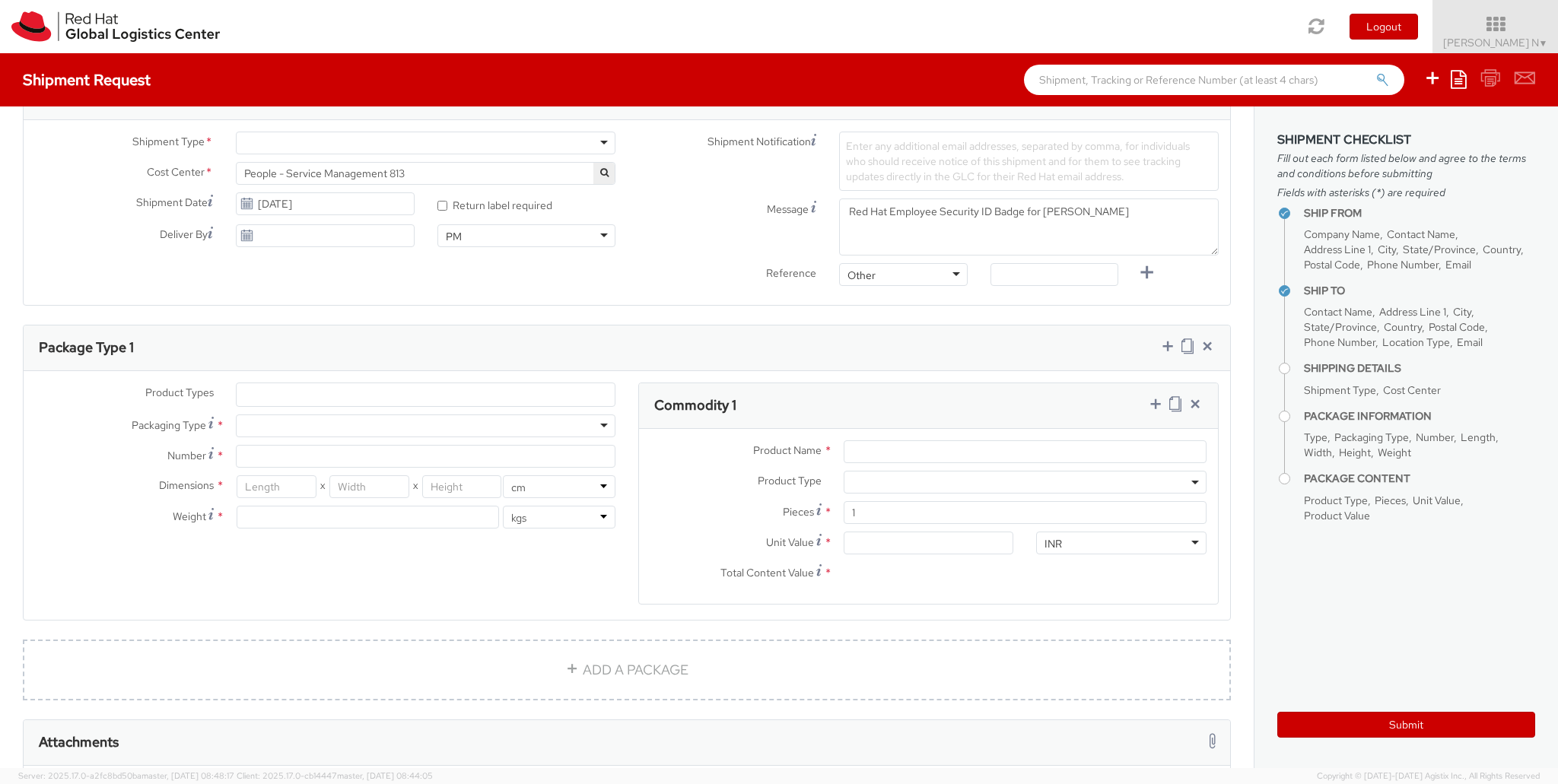
scroll to position [532, 0]
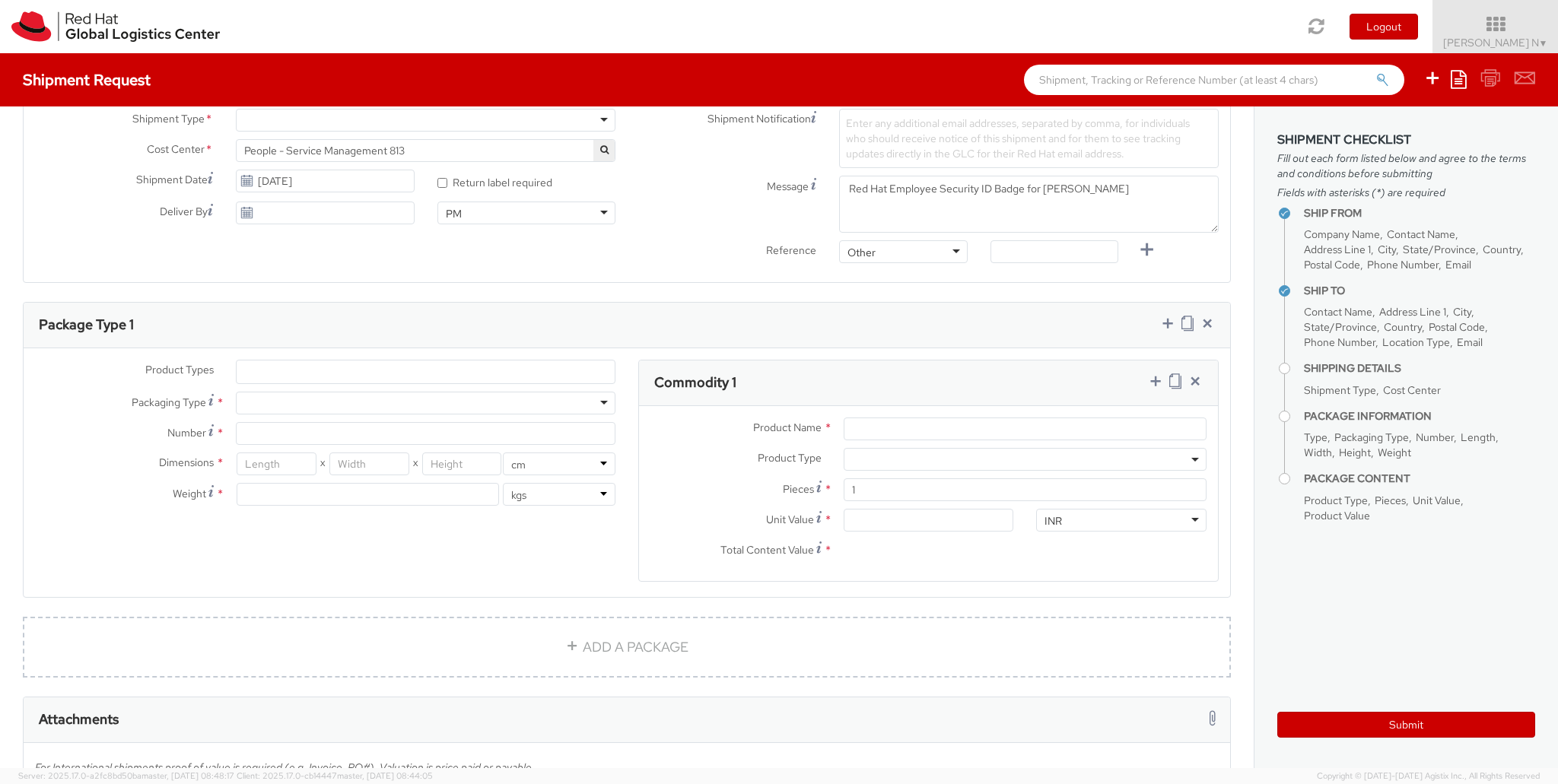
click at [263, 361] on ul at bounding box center [426, 372] width 378 height 23
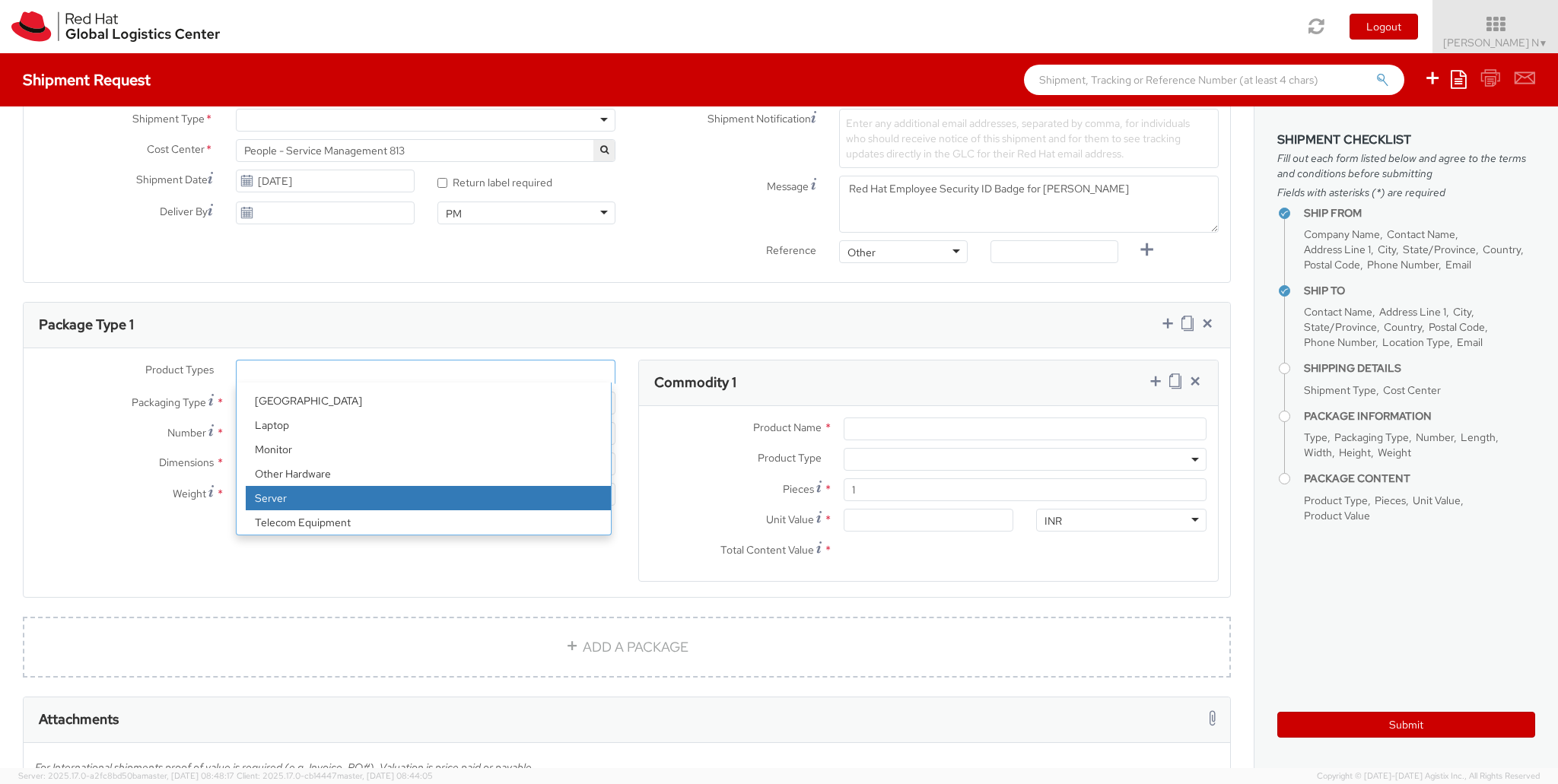
scroll to position [67, 0]
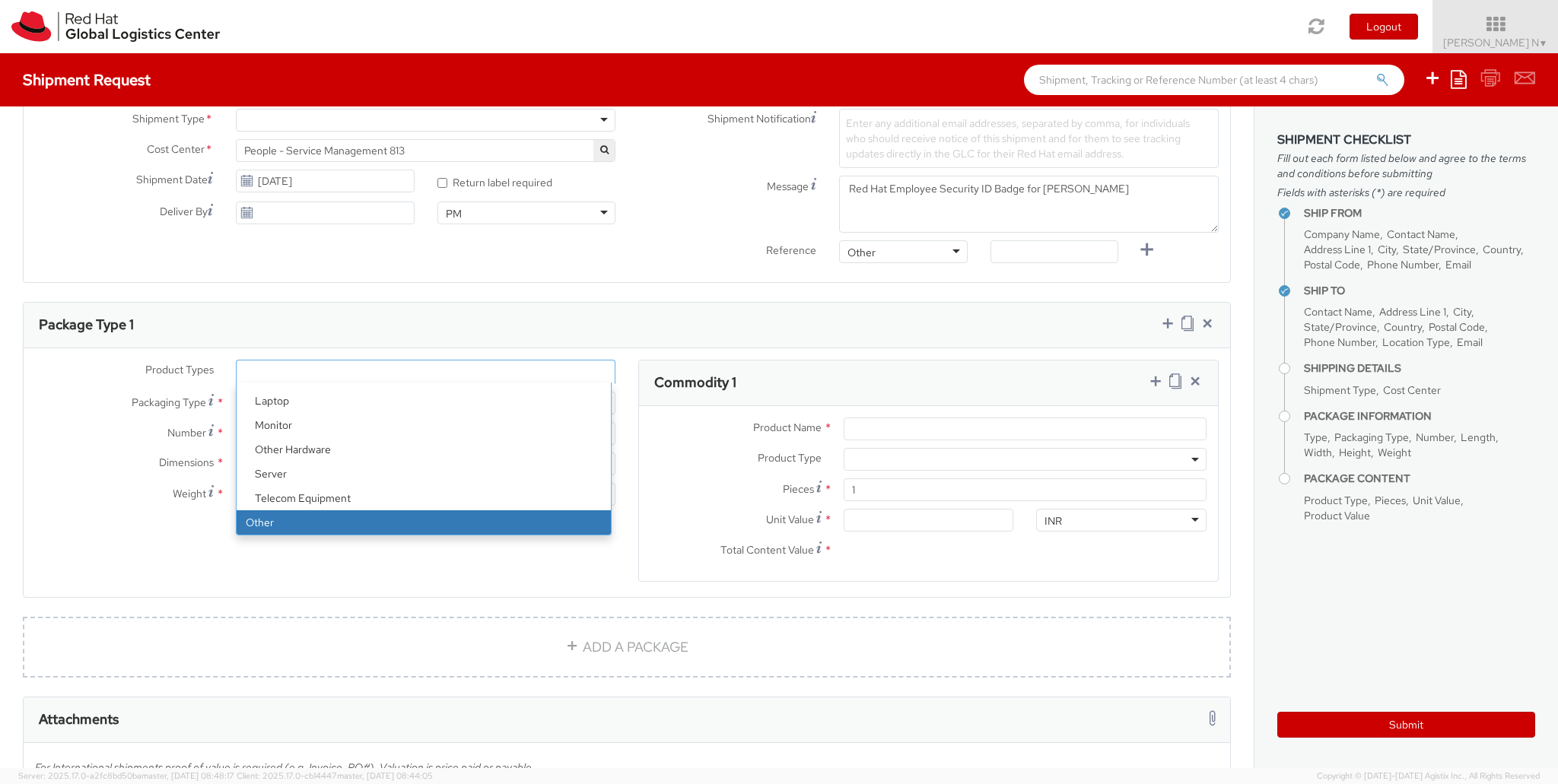
select select "OTHER"
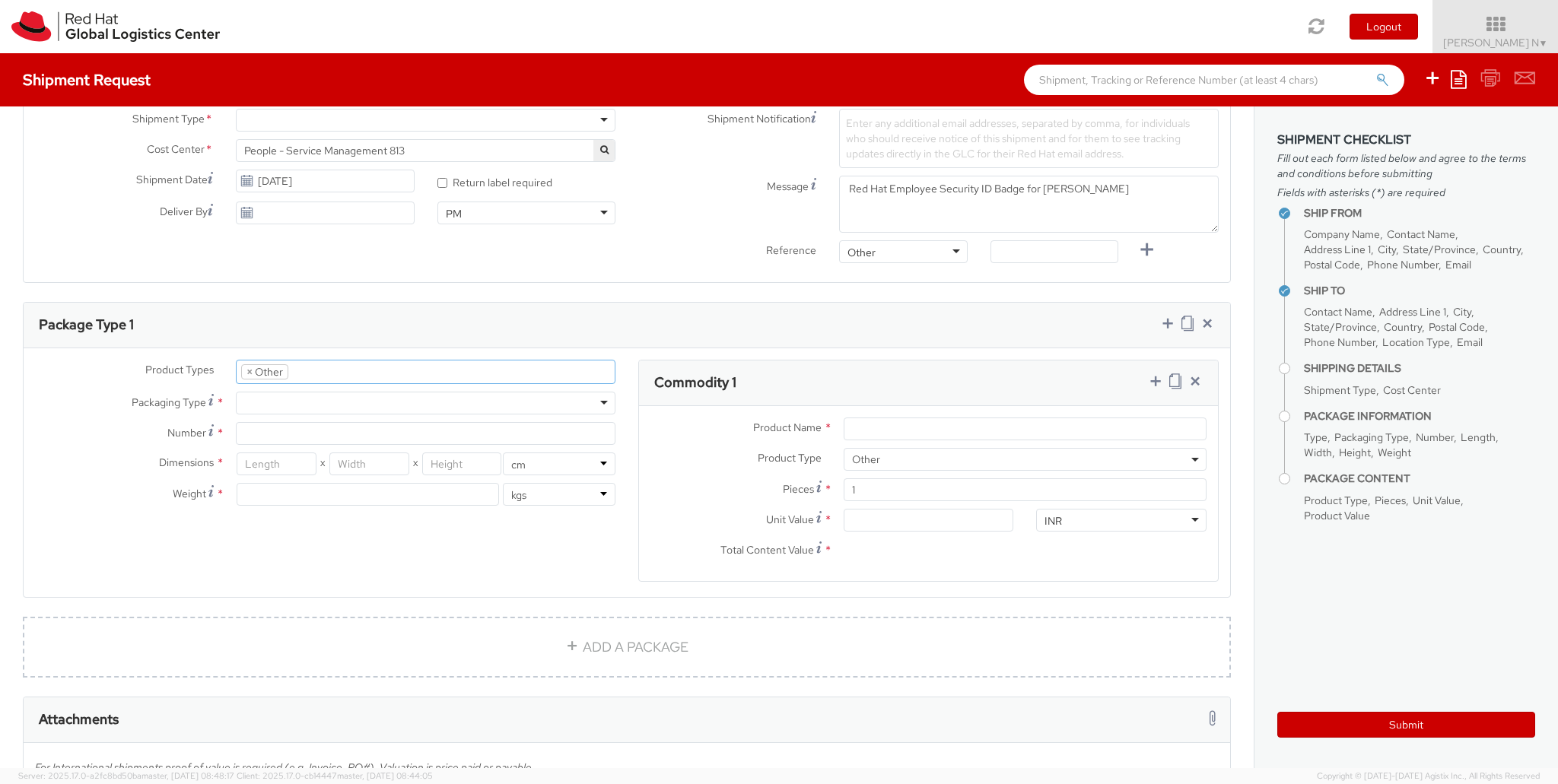
click at [301, 404] on div at bounding box center [426, 403] width 379 height 23
type input "1"
type input "24.13"
type input "31.75"
type input "0.64"
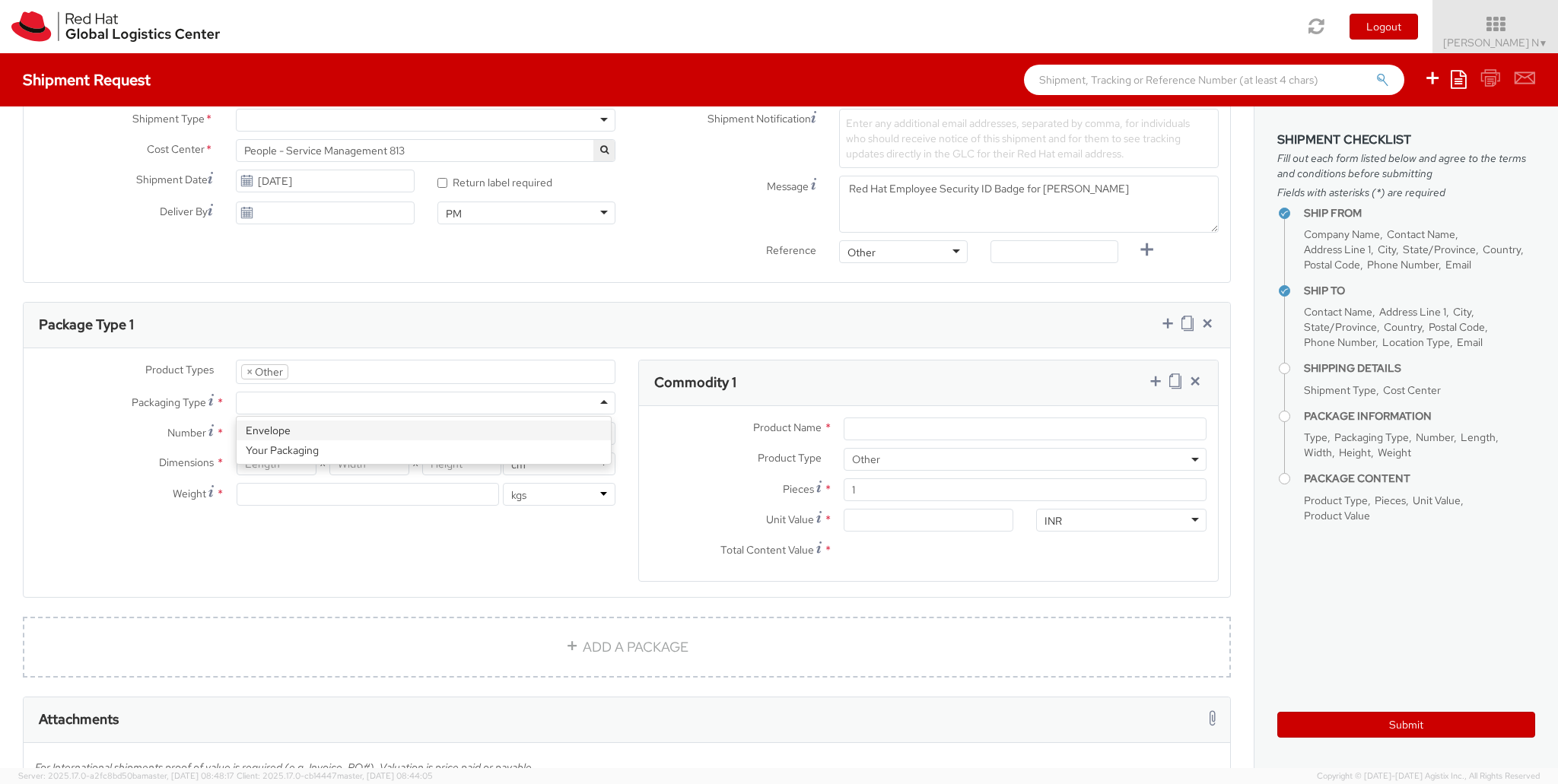
type input "0.5"
click at [889, 422] on input "Product Name *" at bounding box center [1025, 429] width 363 height 23
type input "ID Badge"
click at [887, 520] on input "Unit Value *" at bounding box center [929, 520] width 170 height 23
type input "3.00"
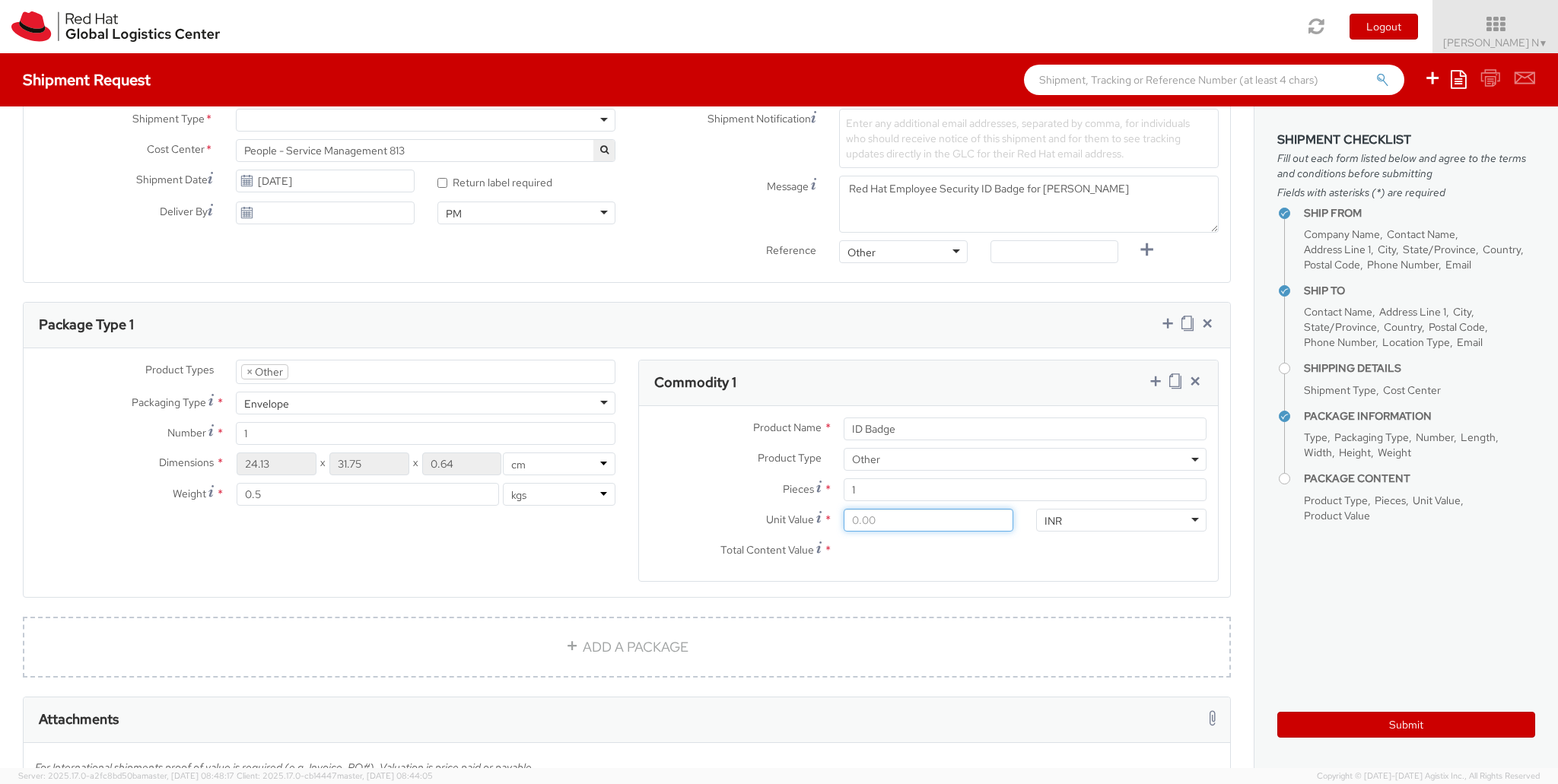
type input "3.00"
type input "31.00"
type input "315.00"
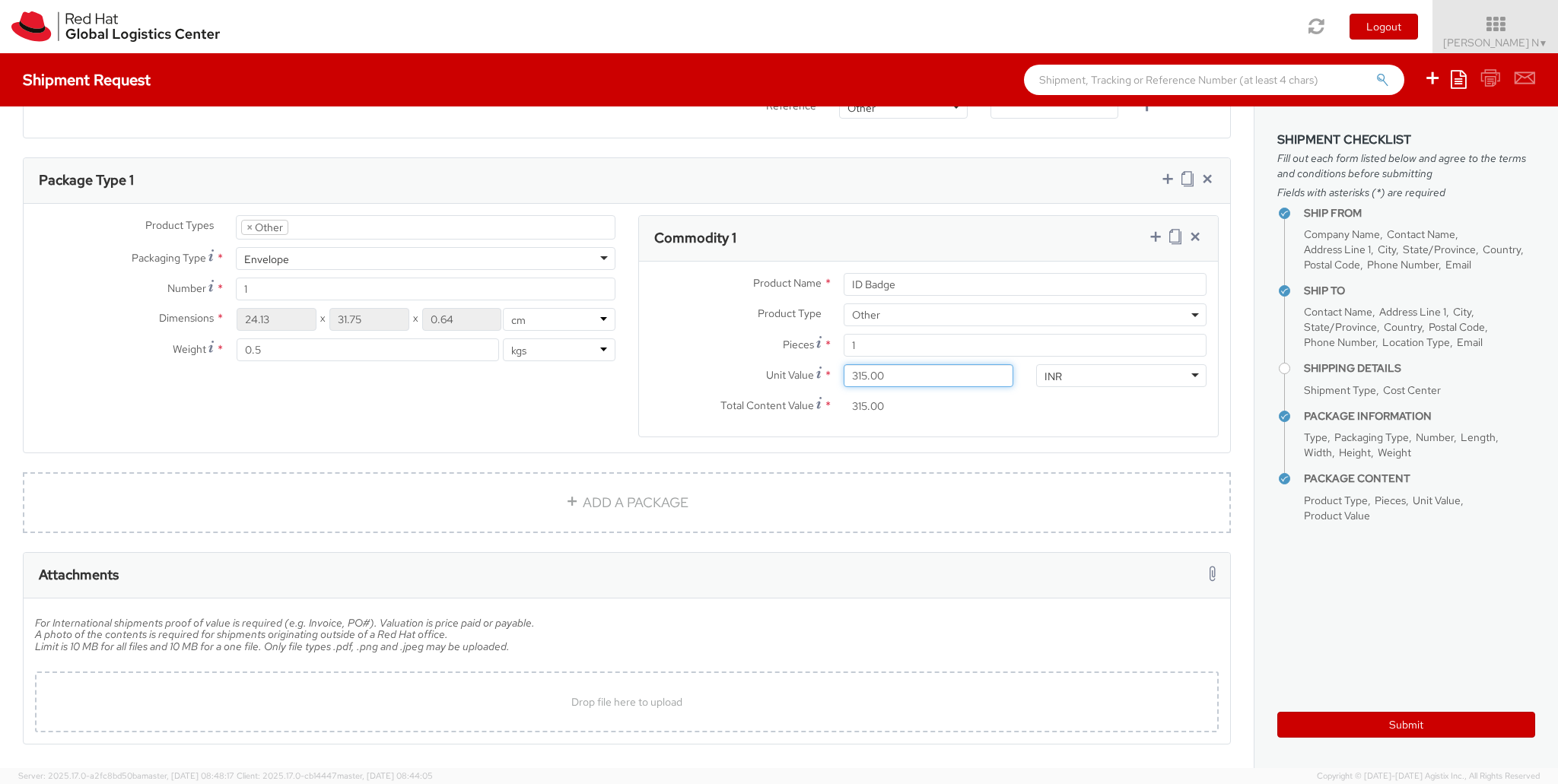
scroll to position [685, 0]
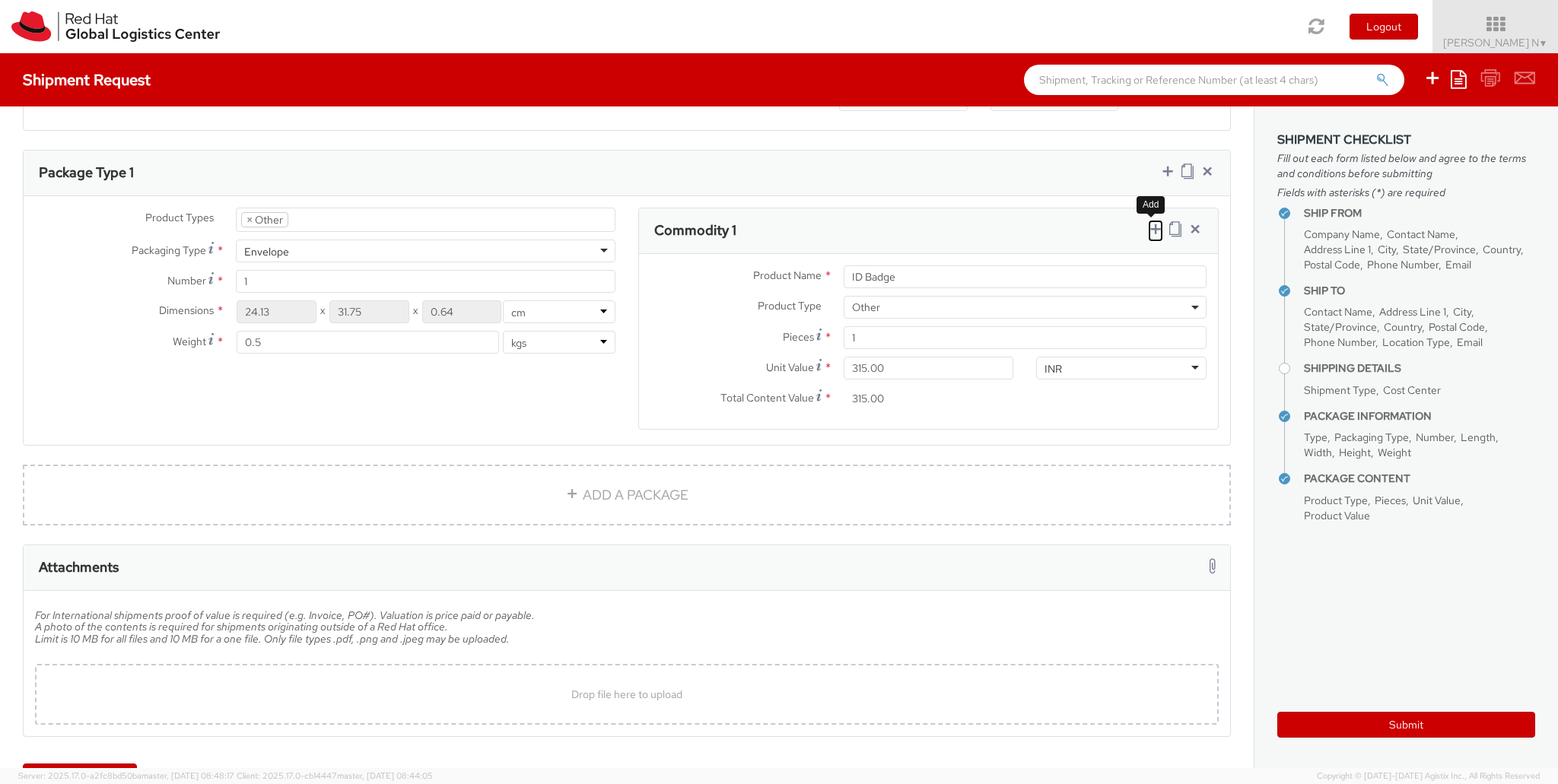
click at [1148, 228] on icon at bounding box center [1155, 228] width 15 height 15
select select
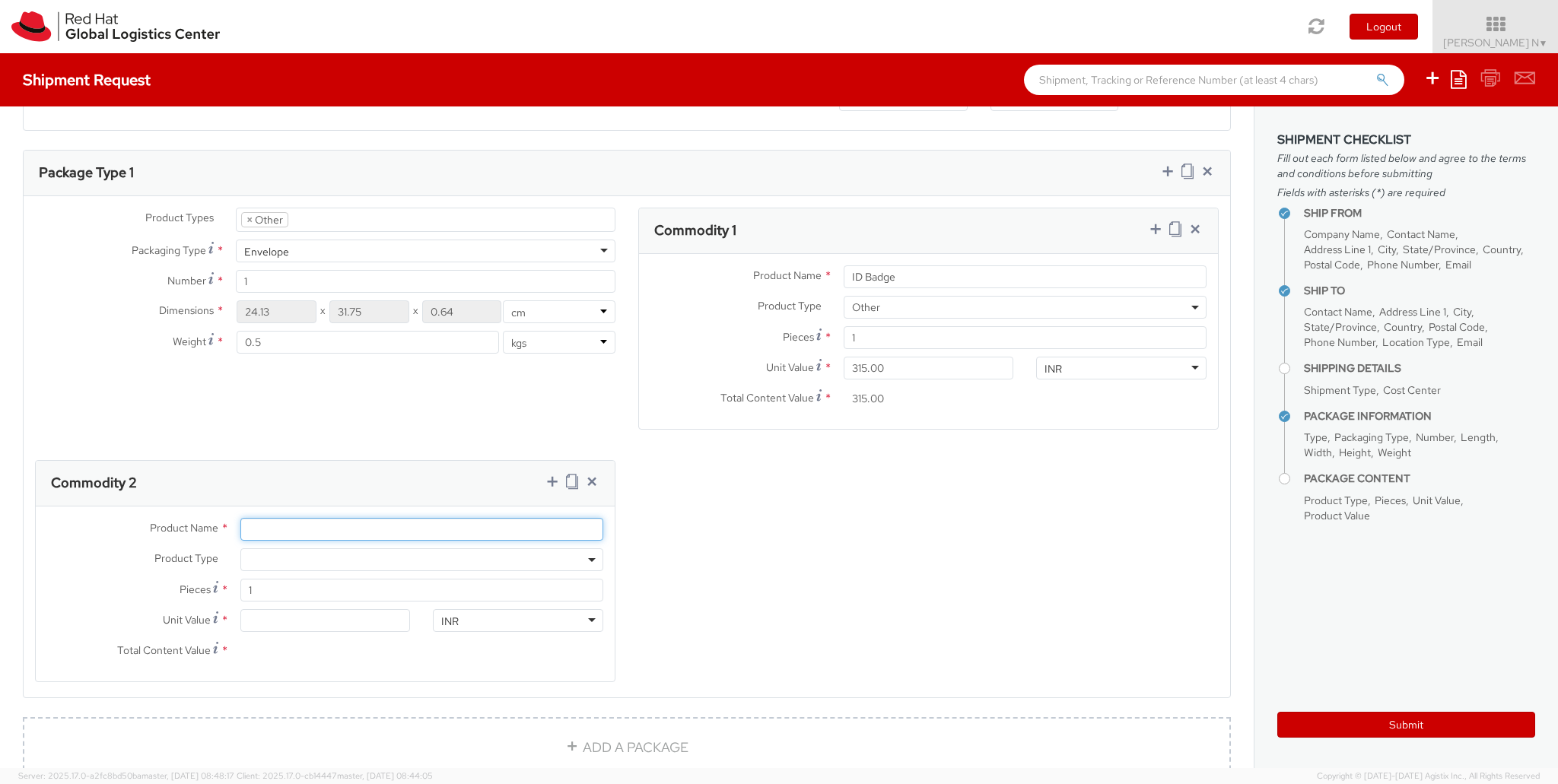
click at [283, 519] on input "Product Name *" at bounding box center [421, 529] width 363 height 23
type input "Cover/Pouch"
drag, startPoint x: 250, startPoint y: 576, endPoint x: 265, endPoint y: 568, distance: 17.0
click at [256, 575] on div "Product Type * Documents Docking Station Laptop Monitor Other Hardware Server T…" at bounding box center [324, 564] width 579 height 31
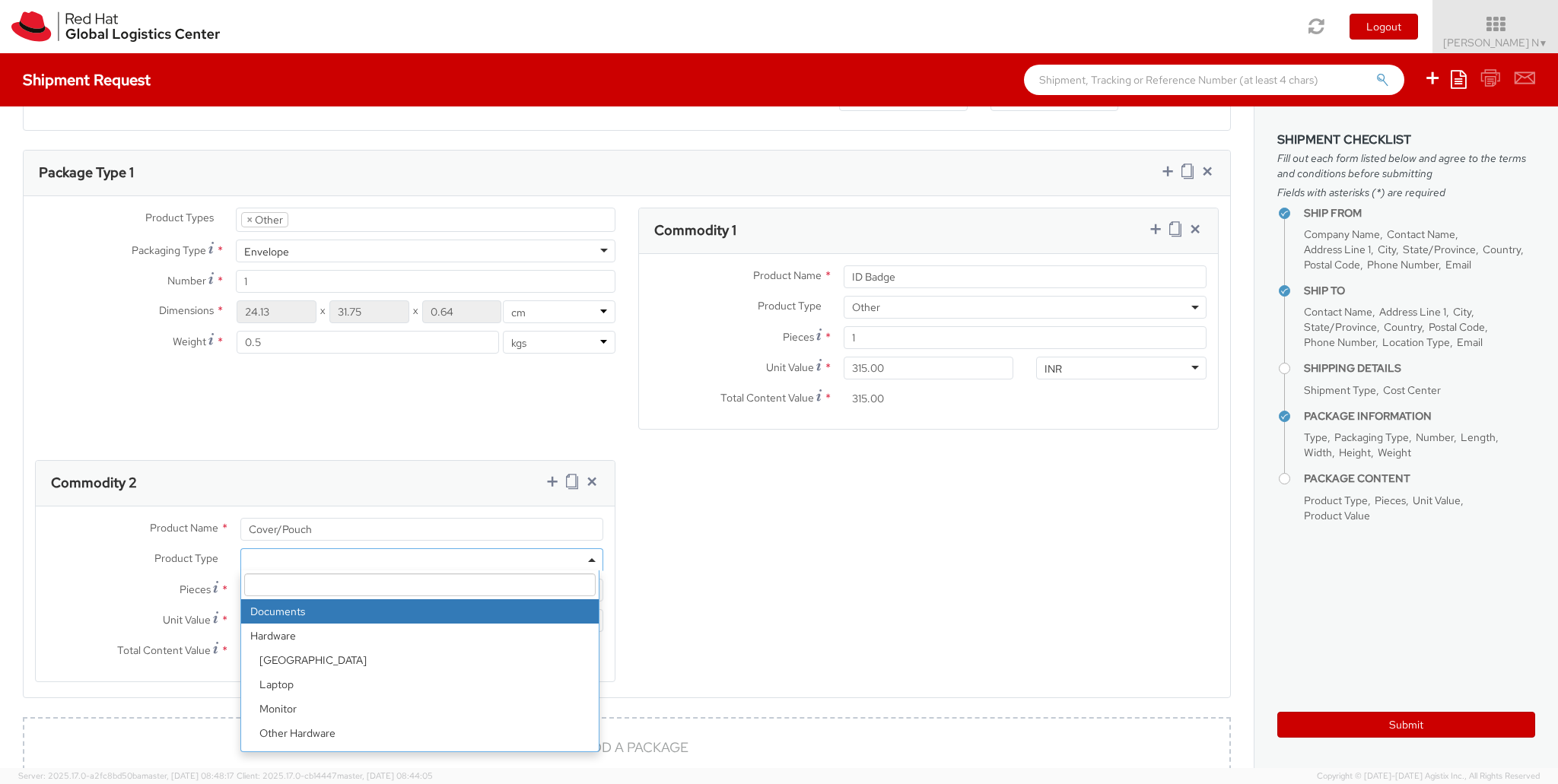
click at [274, 558] on span at bounding box center [421, 560] width 363 height 23
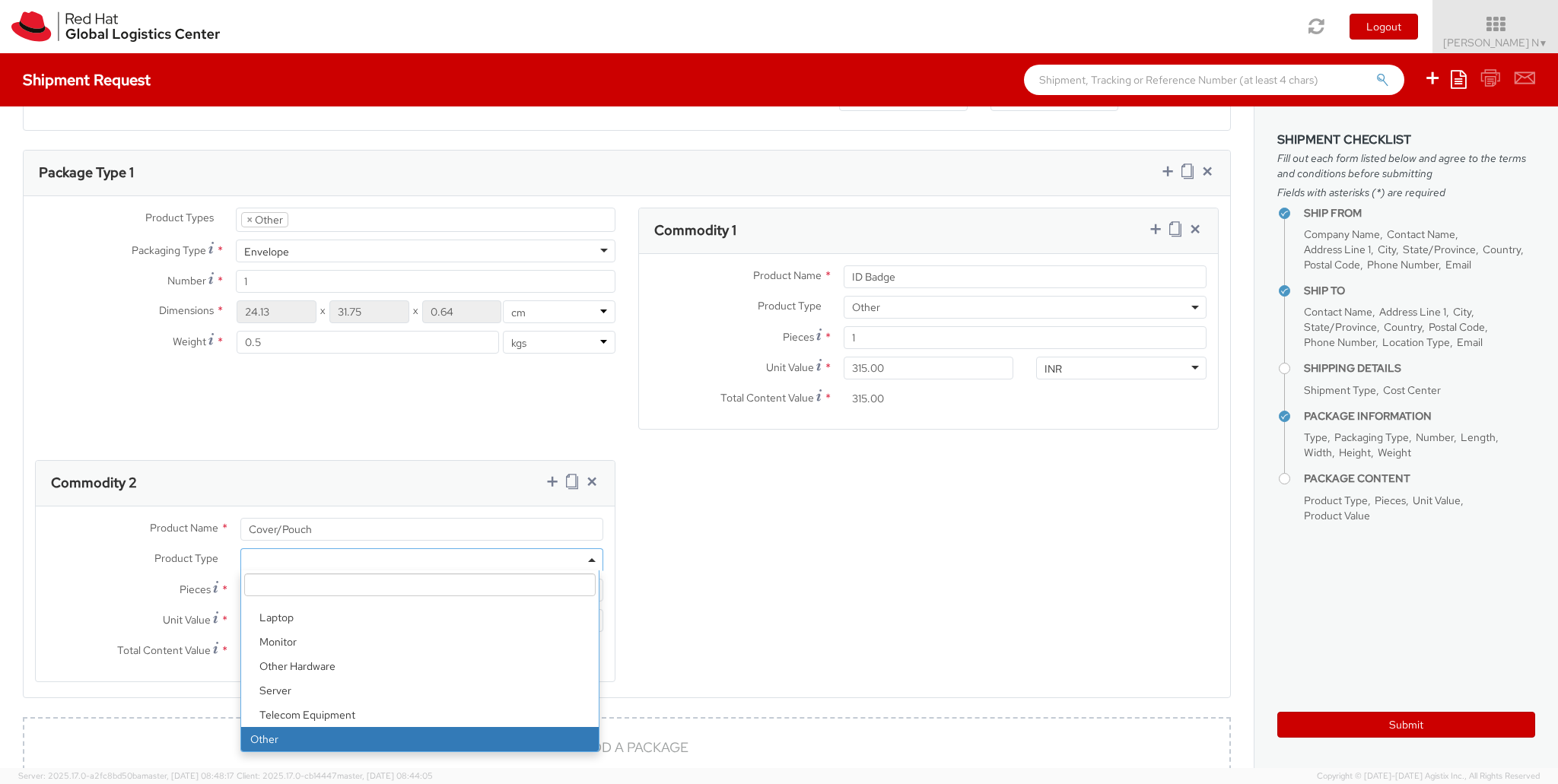
select select "OTHER"
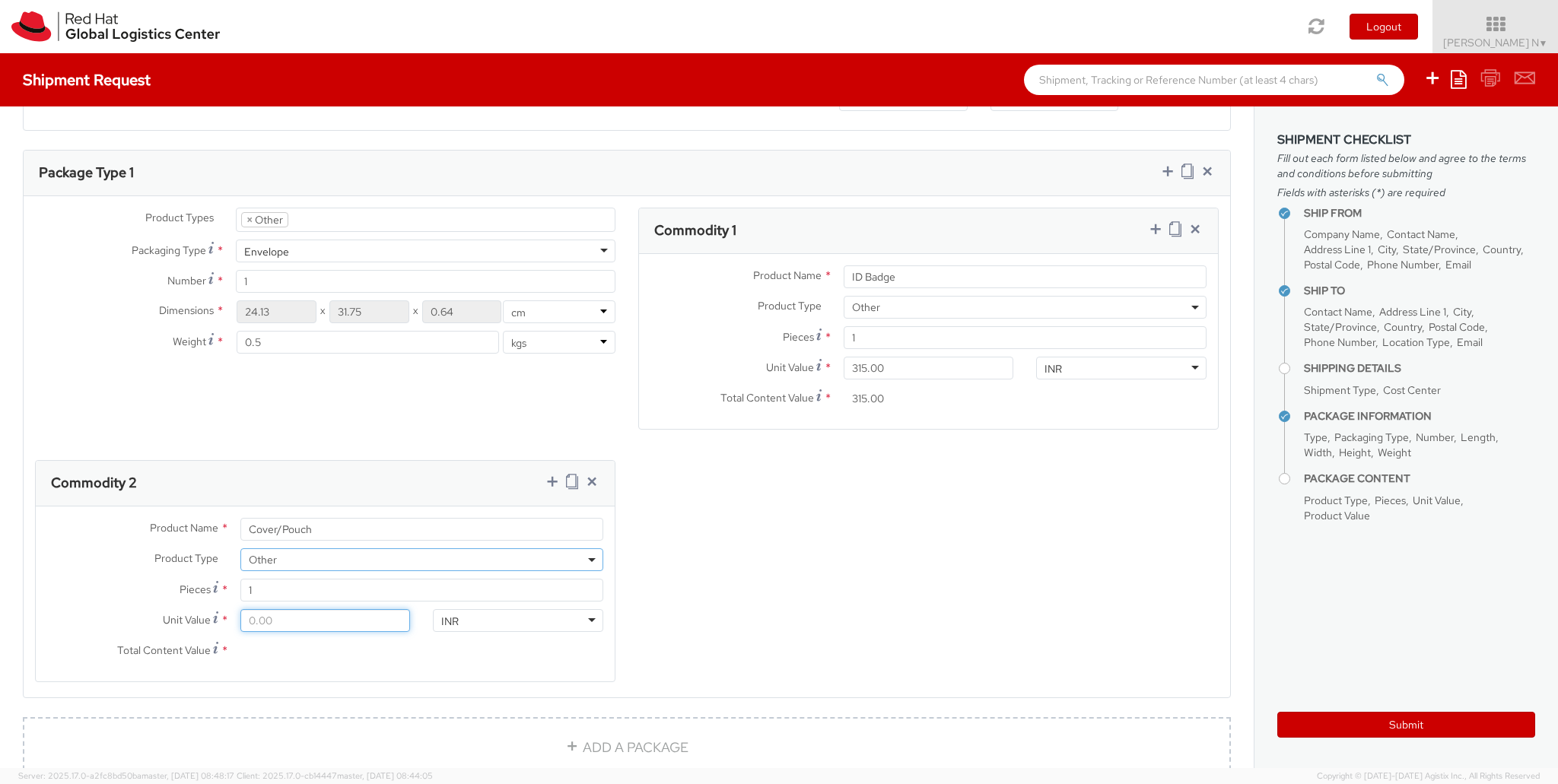
click at [298, 624] on input "Unit Value *" at bounding box center [325, 620] width 170 height 23
type input "1.00"
type input "16.00"
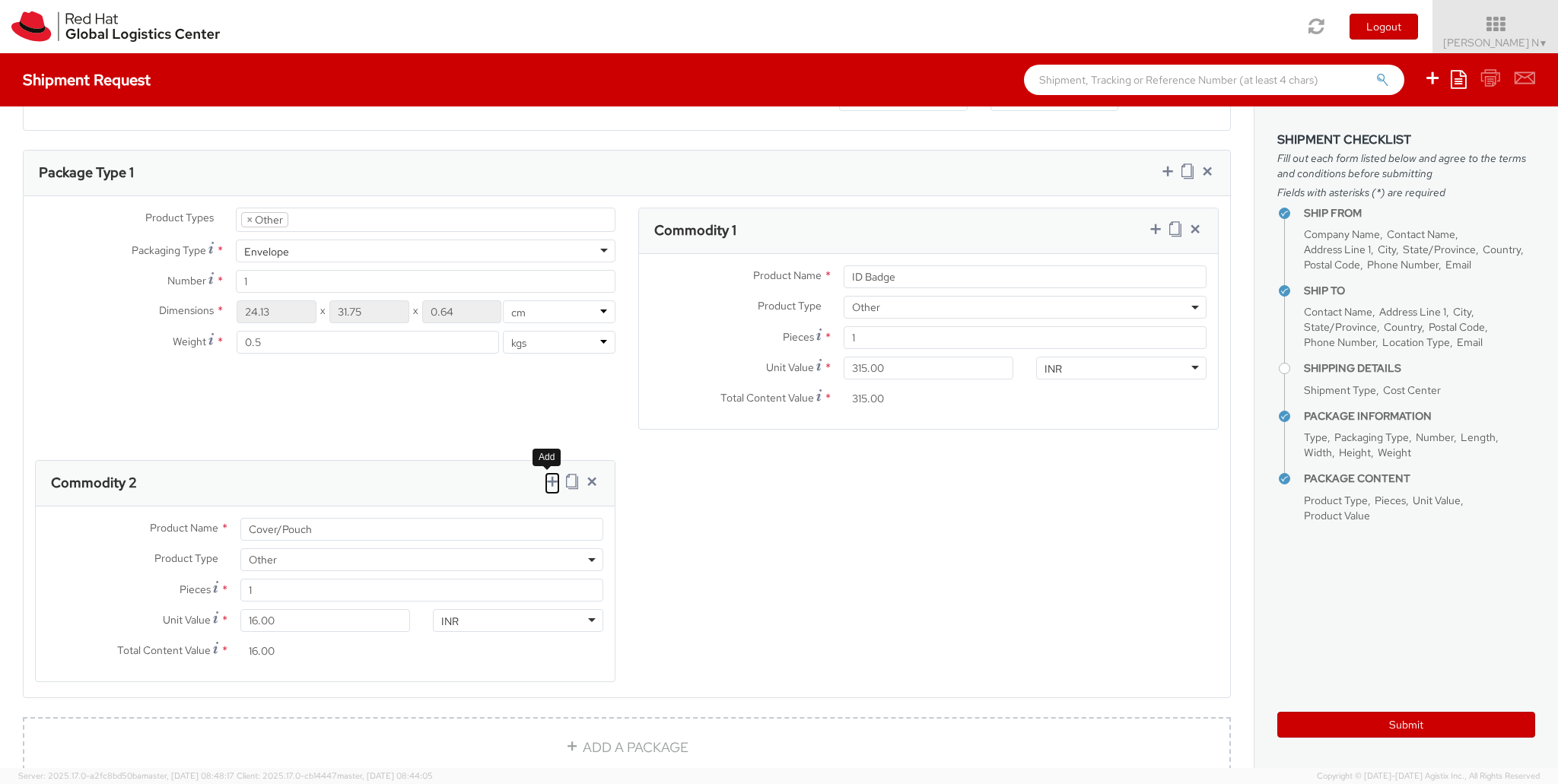
click at [545, 480] on icon at bounding box center [552, 481] width 15 height 15
select select
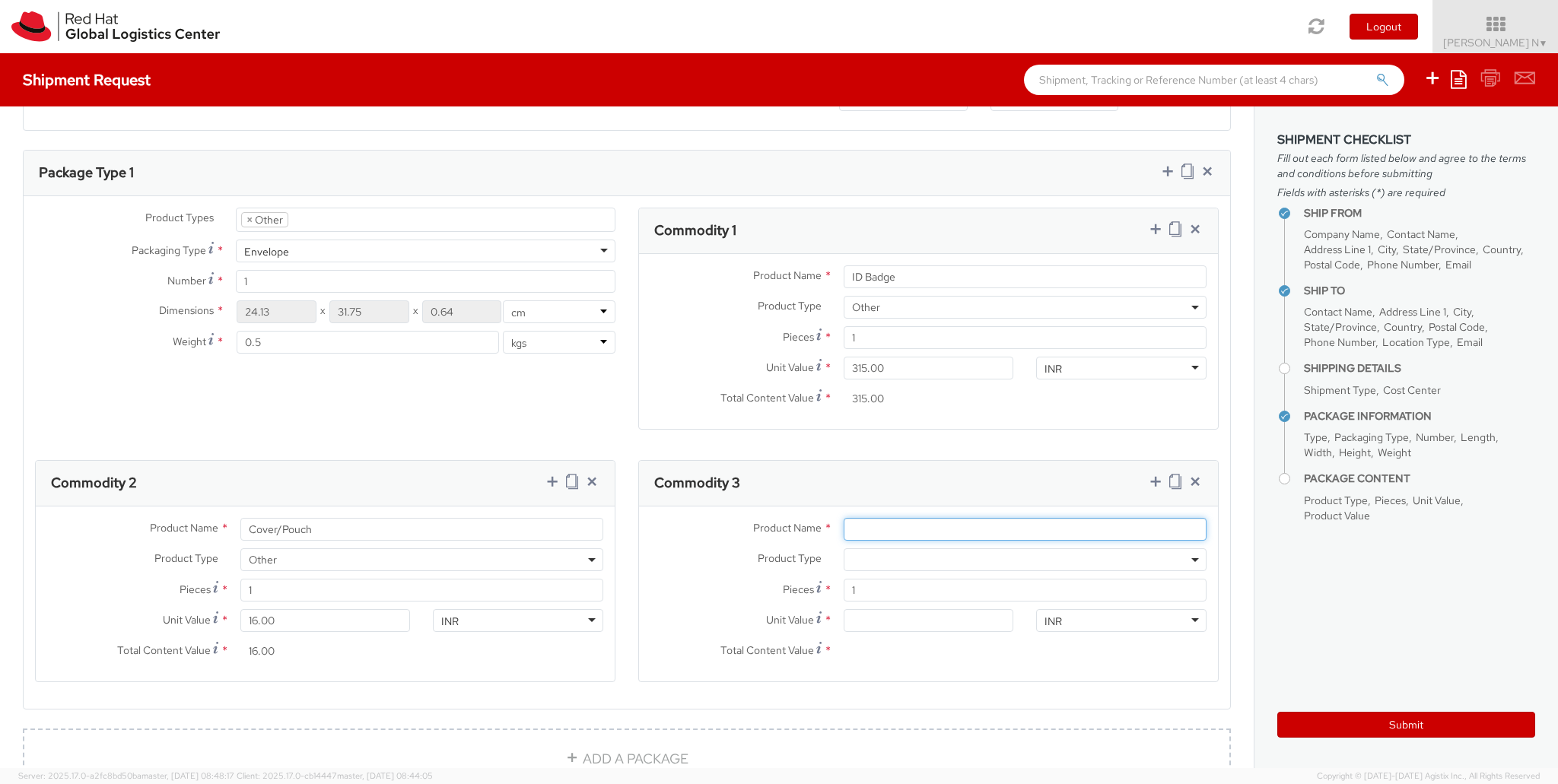
click at [925, 530] on input "Product Name *" at bounding box center [1025, 529] width 363 height 23
type input "Pulley"
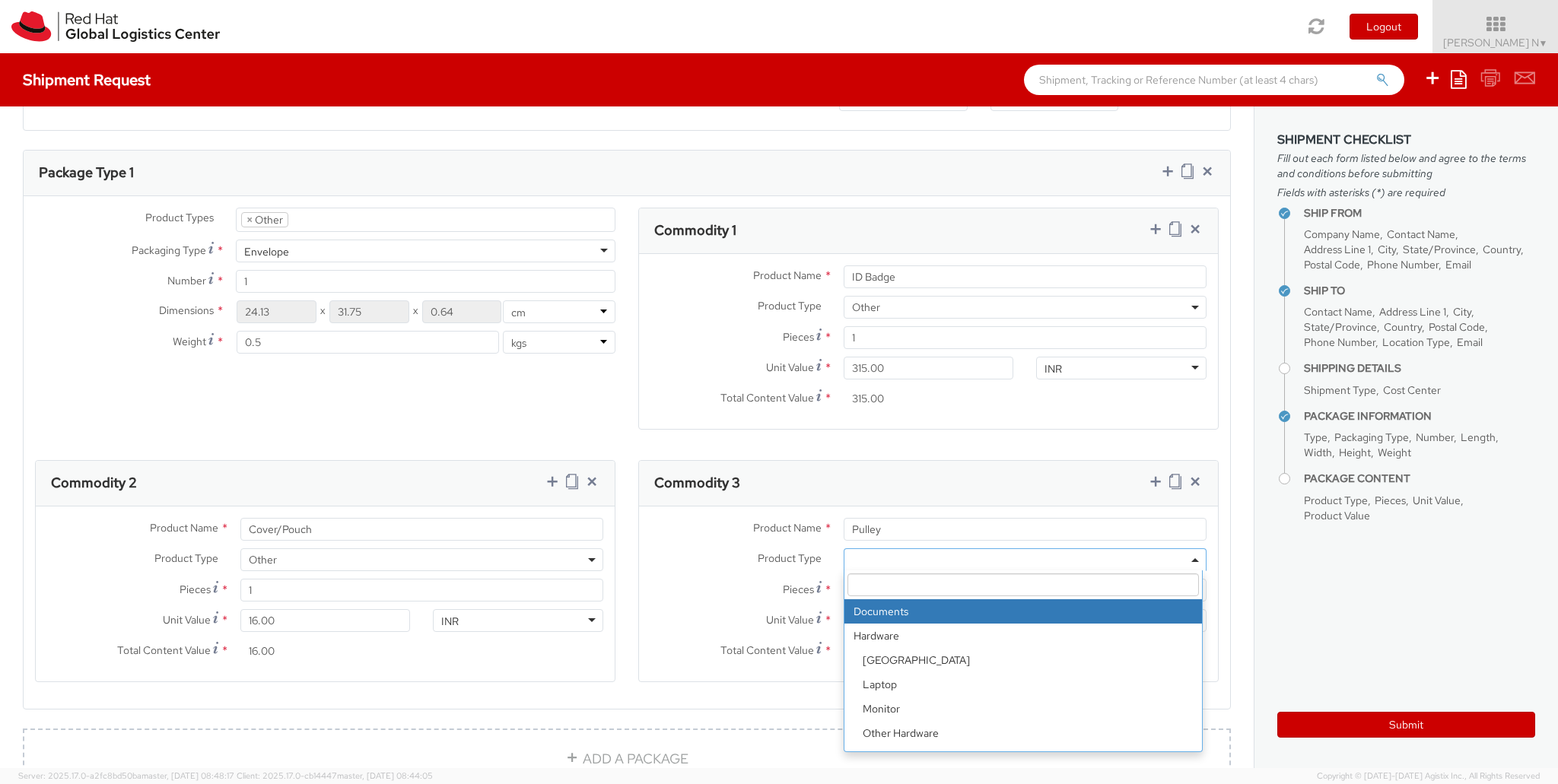
click at [903, 567] on span at bounding box center [1025, 560] width 363 height 23
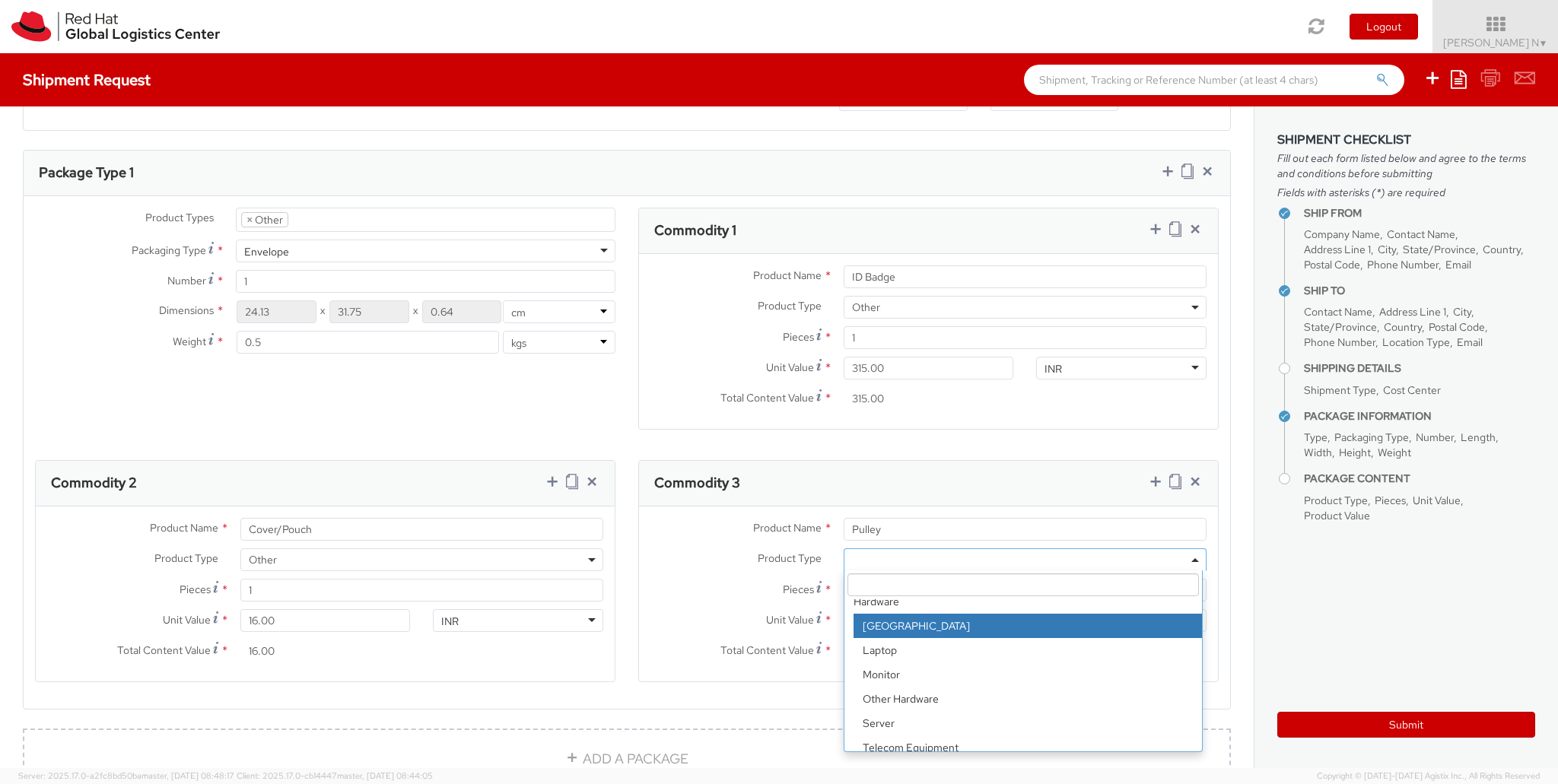
scroll to position [67, 0]
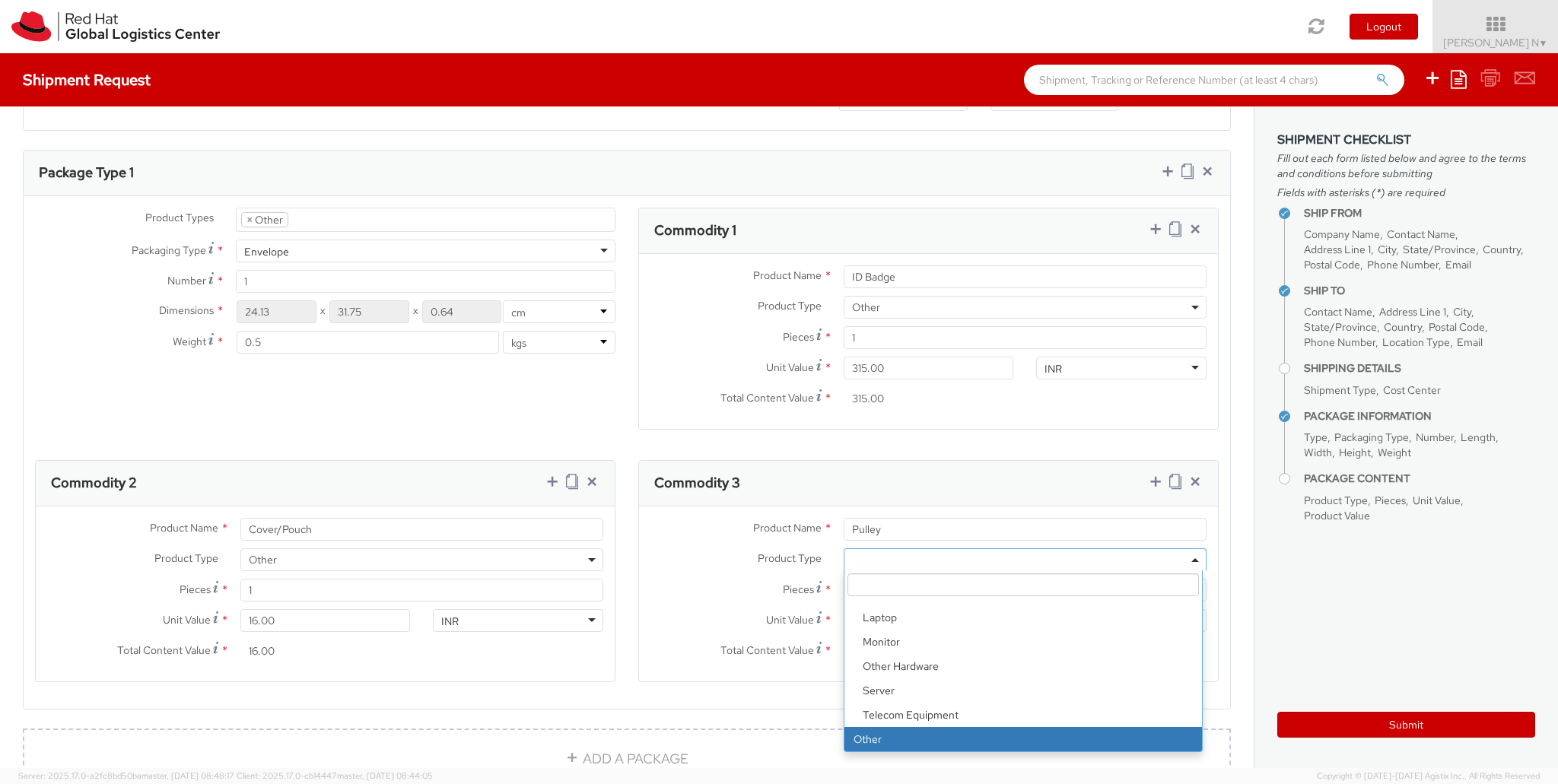
select select "OTHER"
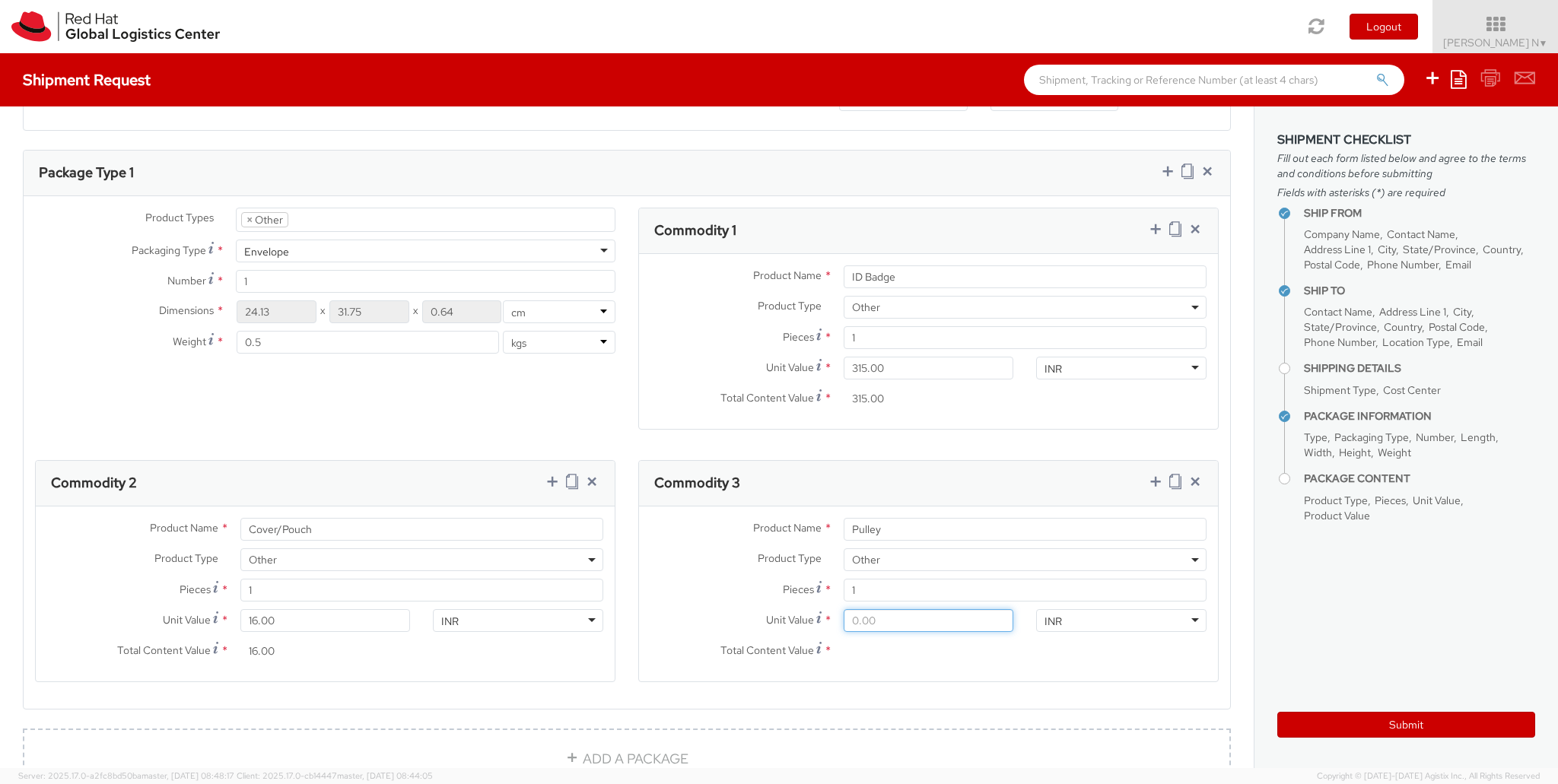
click at [925, 626] on input "Unit Value *" at bounding box center [929, 620] width 170 height 23
type input "4.00"
type input "40.00"
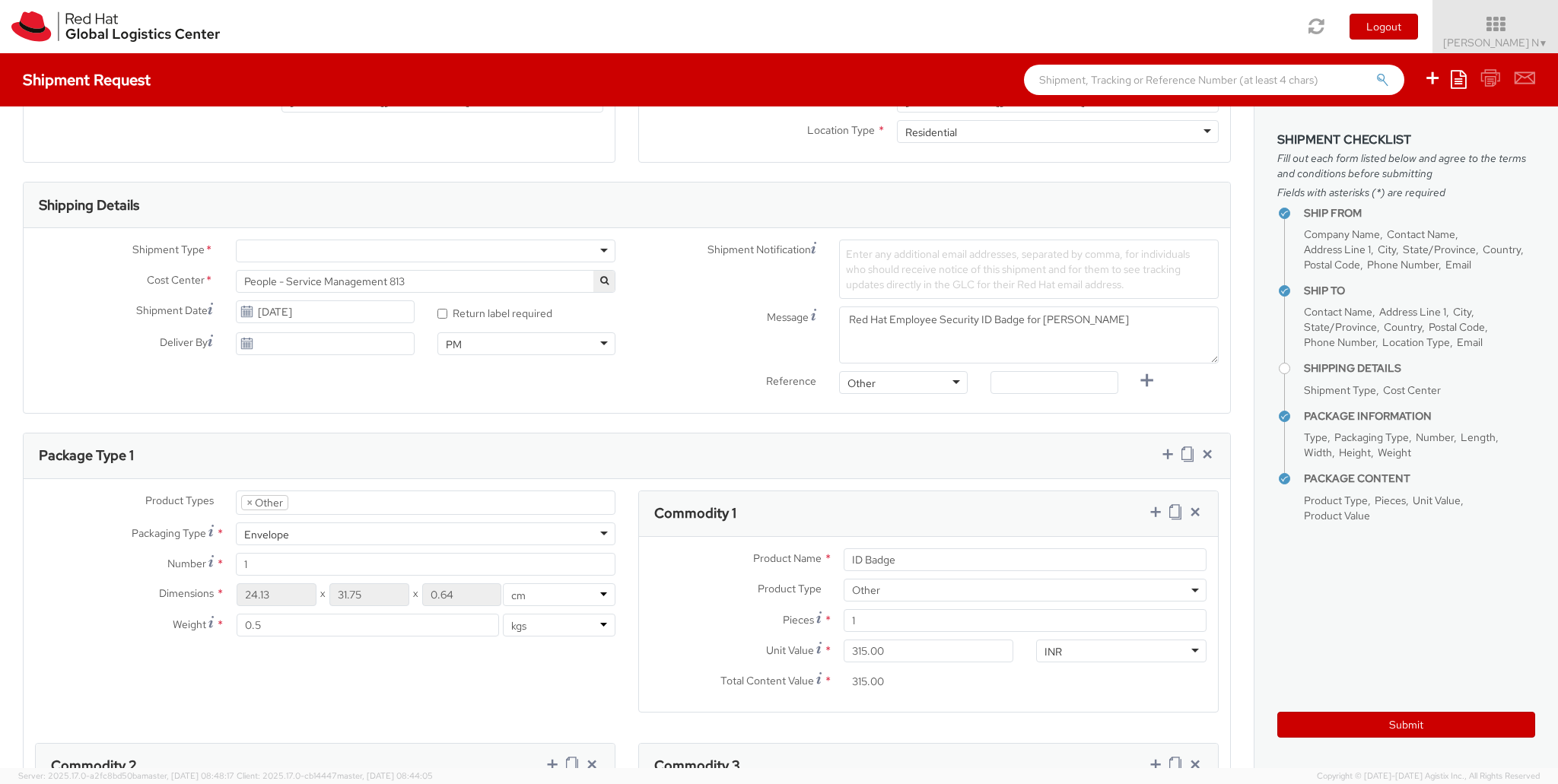
scroll to position [380, 0]
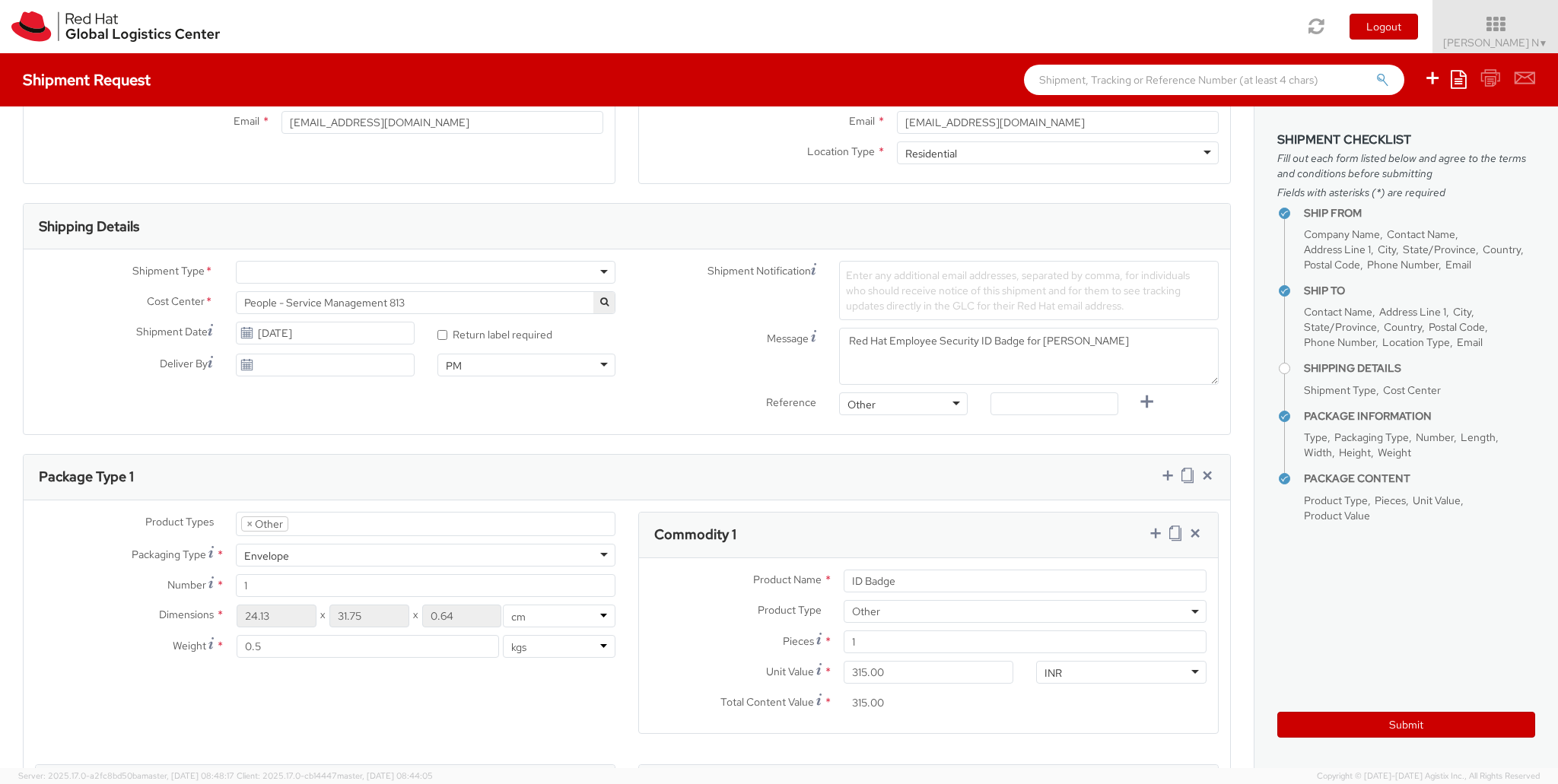
click at [368, 268] on div at bounding box center [426, 272] width 379 height 23
drag, startPoint x: 926, startPoint y: 295, endPoint x: 1097, endPoint y: 296, distance: 171.0
click at [1095, 296] on span "Enter any additional email addresses, separated by comma, for individuals who s…" at bounding box center [1018, 290] width 344 height 44
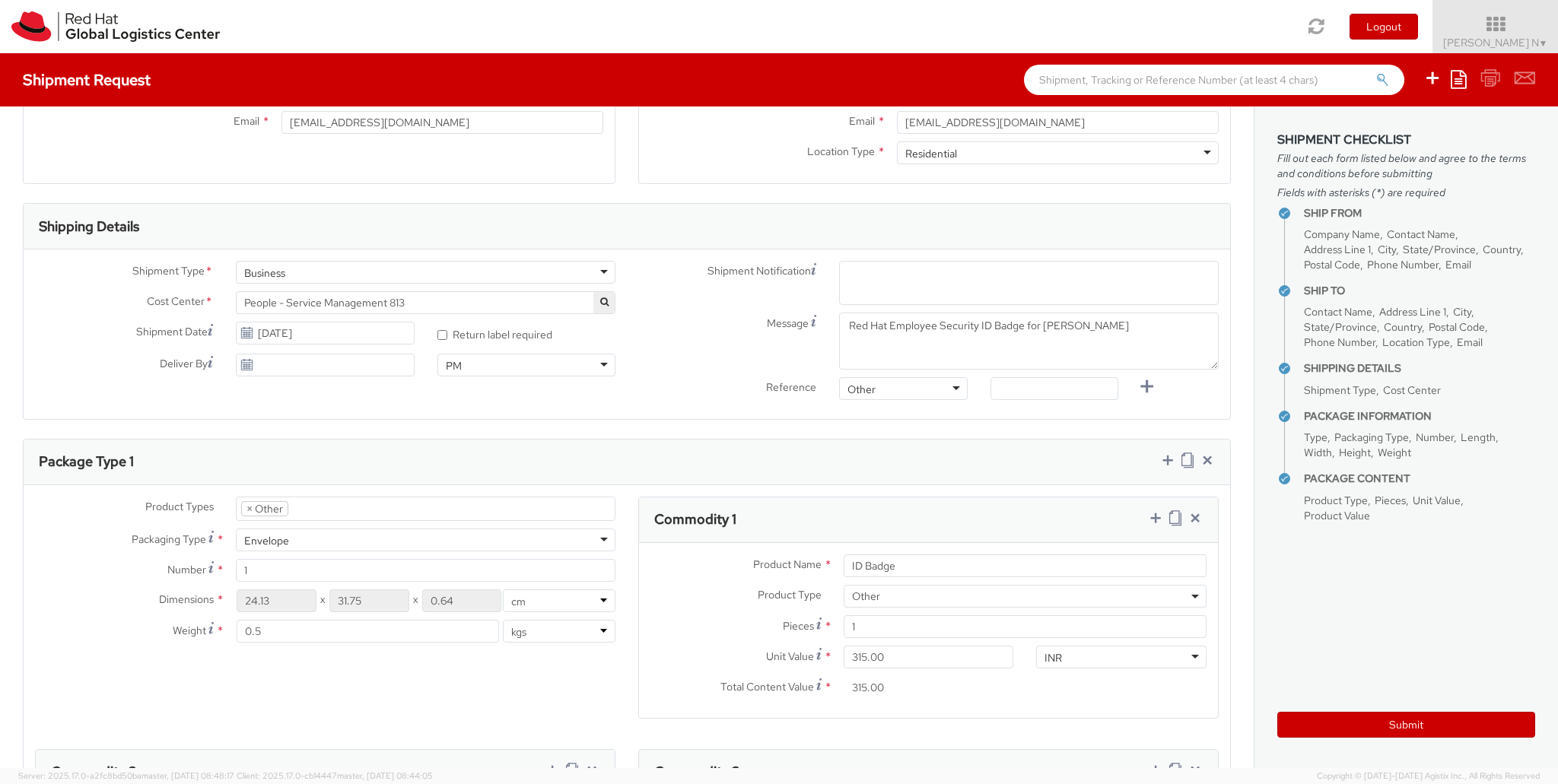
click at [1045, 294] on span "Enter any additional email addresses, separated by comma, for individuals who s…" at bounding box center [1029, 294] width 366 height 46
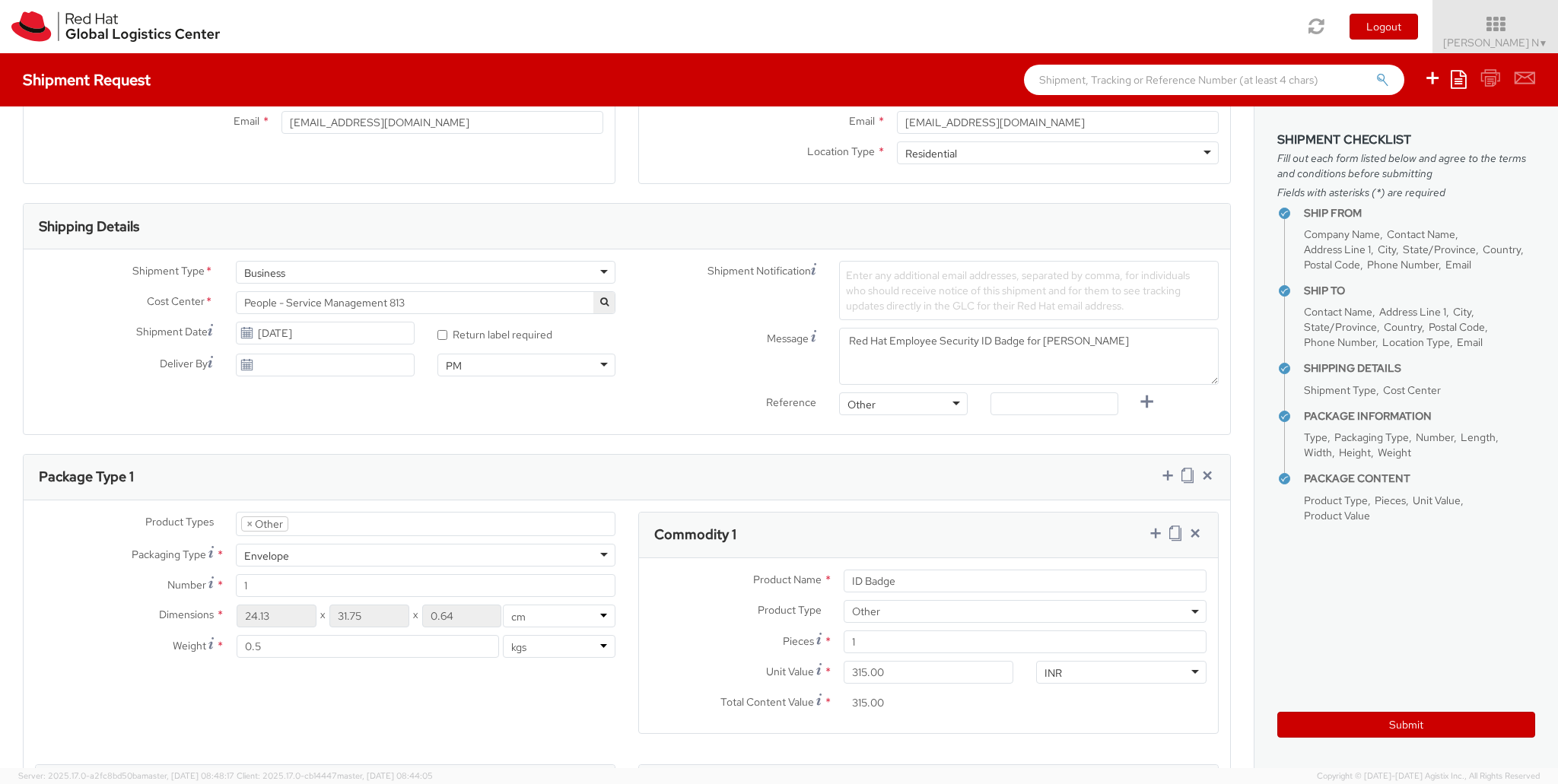
click at [1045, 294] on span "Enter any additional email addresses, separated by comma, for individuals who s…" at bounding box center [1018, 290] width 344 height 44
click at [1050, 348] on textarea "Red Hat Employee Security ID Badge for Amit Kumar Rai" at bounding box center [1029, 357] width 379 height 57
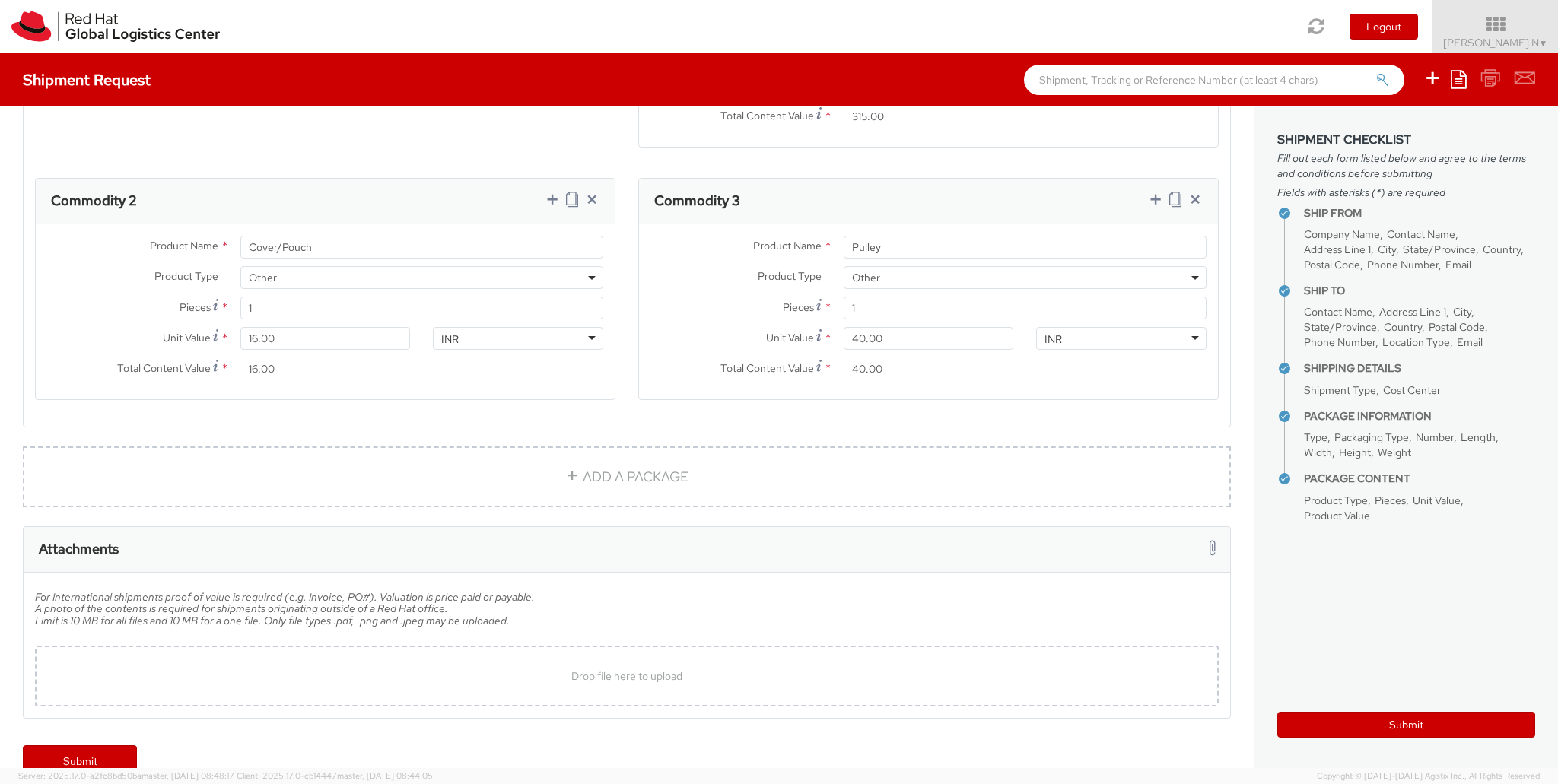
scroll to position [993, 0]
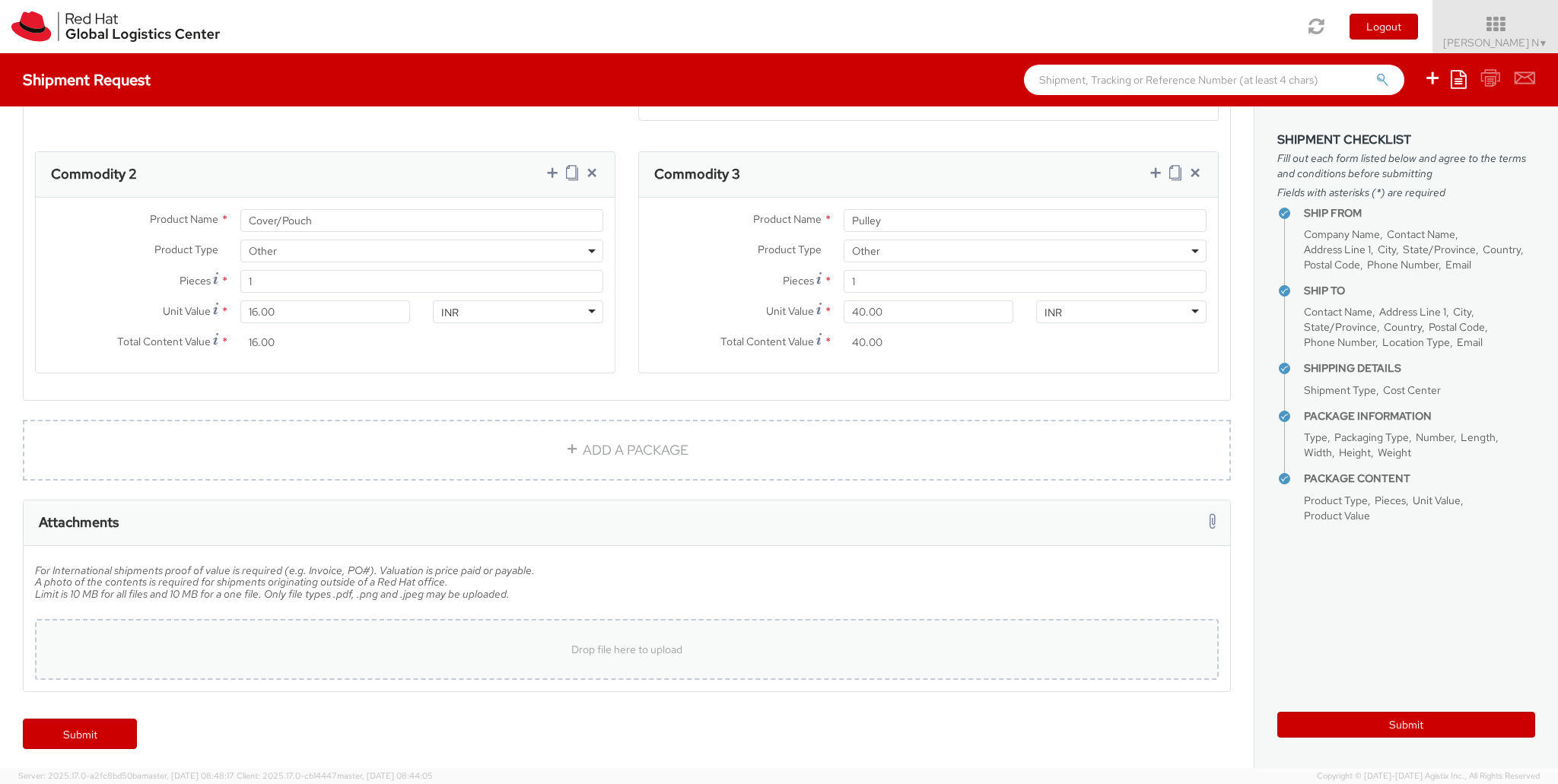
click at [587, 647] on span "Drop file here to upload" at bounding box center [627, 649] width 111 height 13
type input "C:\fakepath\SalesOrd25191977 (2) (1)New.pdf"
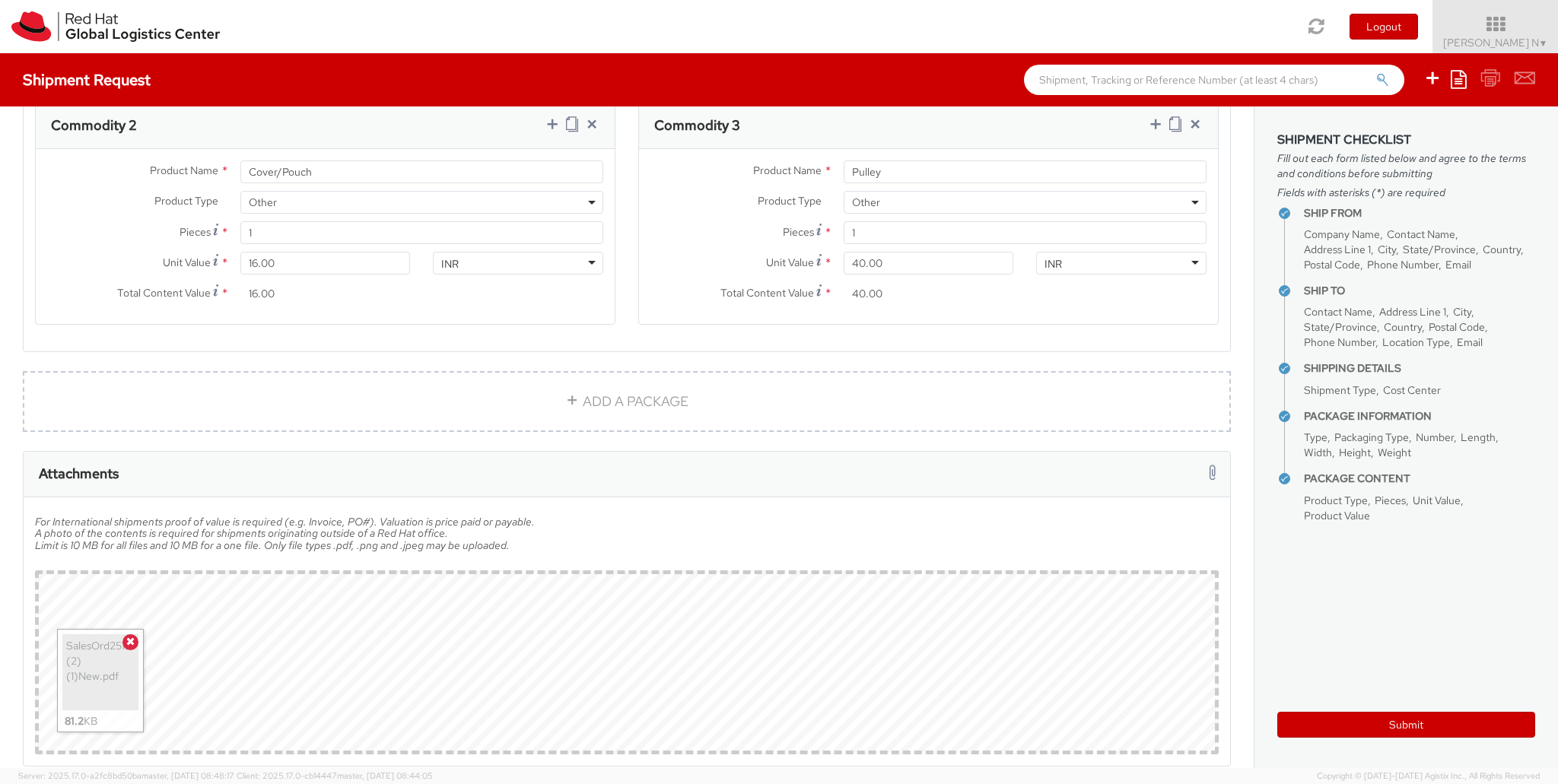
scroll to position [1117, 0]
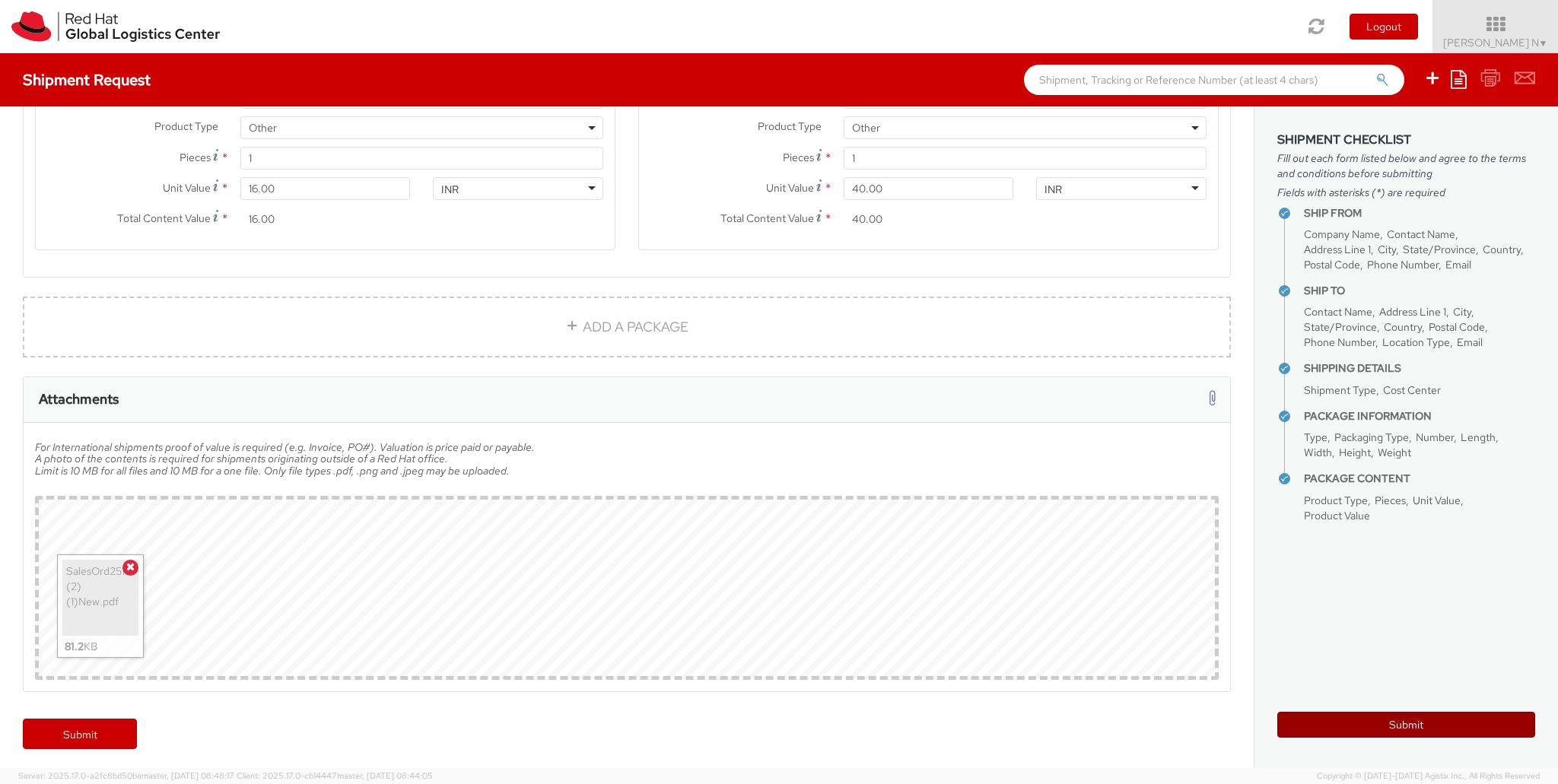
click at [1386, 727] on button "Submit" at bounding box center [1407, 725] width 258 height 26
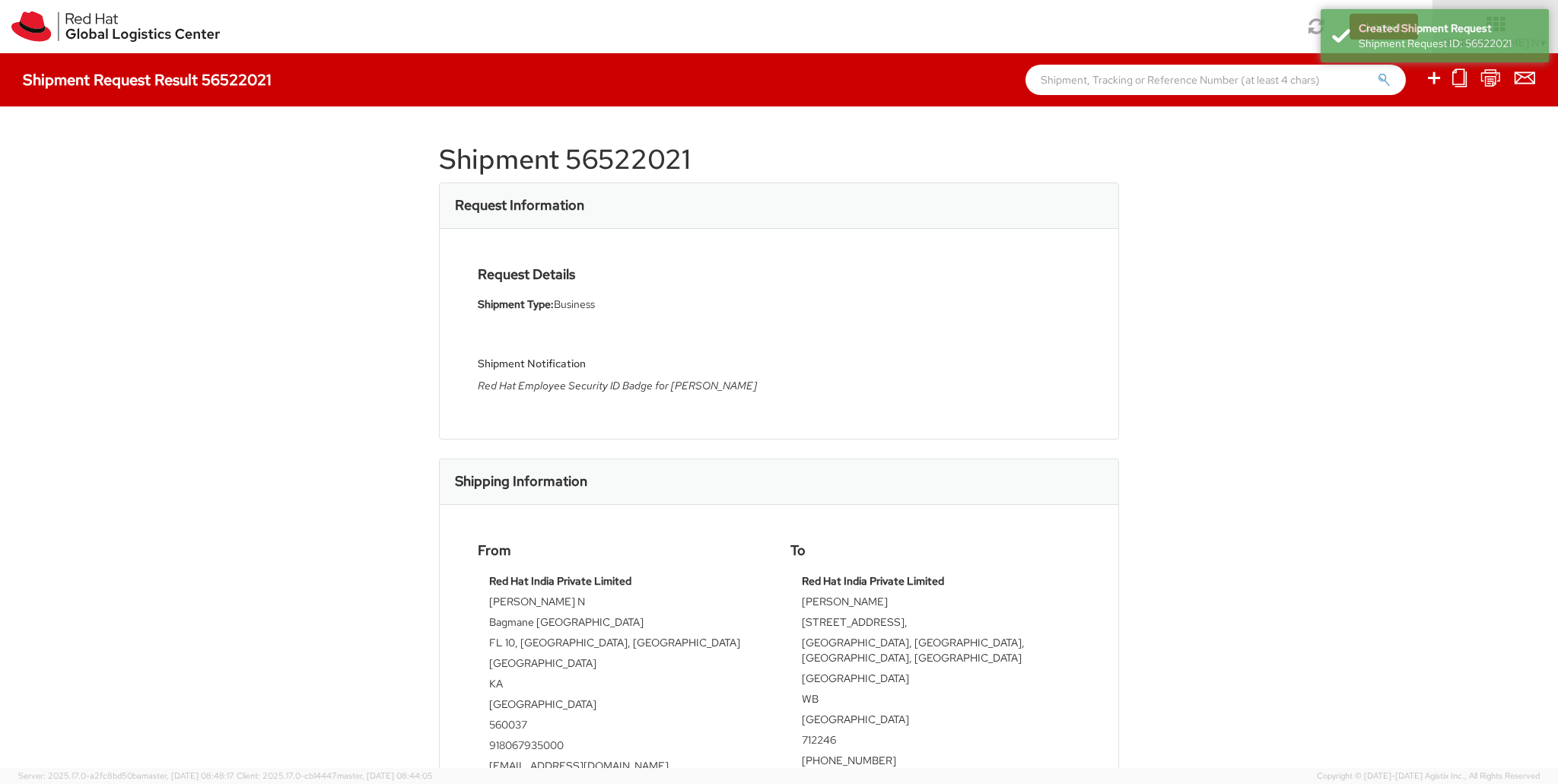
click at [613, 165] on h1 "Shipment 56522021" at bounding box center [779, 160] width 680 height 31
click at [612, 164] on h1 "Shipment 56522021" at bounding box center [779, 160] width 680 height 31
copy div "Shipment 56522021"
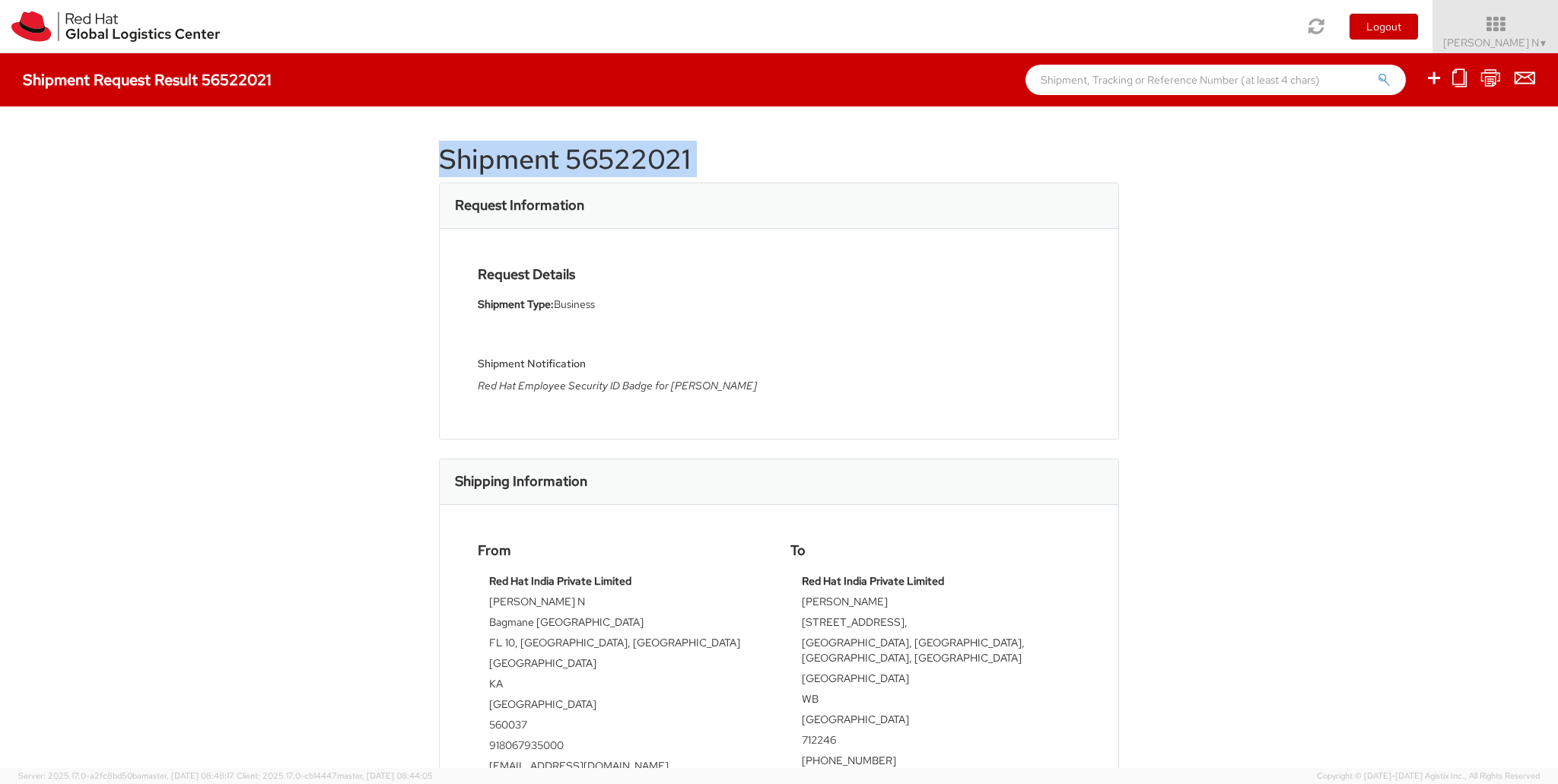
click at [650, 152] on h1 "Shipment 56522021" at bounding box center [779, 160] width 680 height 31
click at [650, 151] on h1 "Shipment 56522021" at bounding box center [779, 160] width 680 height 31
